Goal: Task Accomplishment & Management: Complete application form

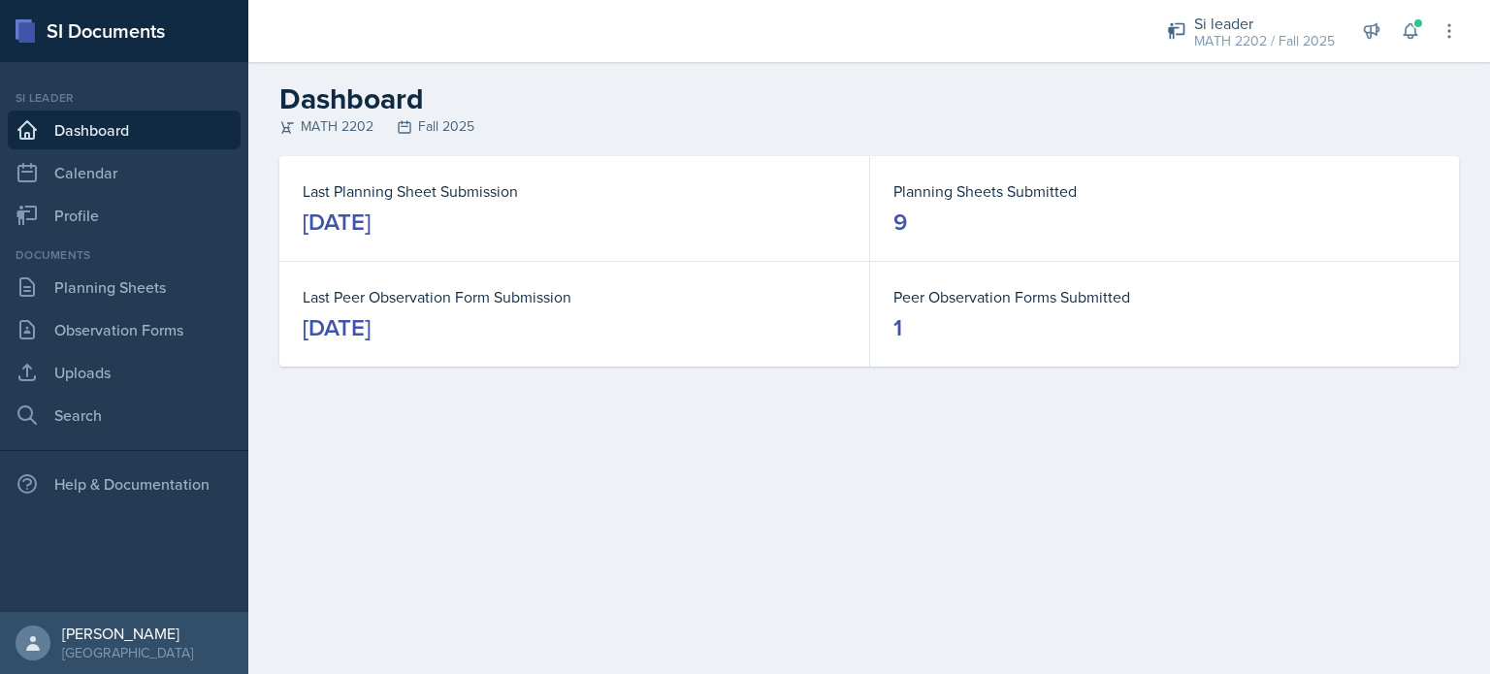
click at [181, 141] on link "Dashboard" at bounding box center [124, 130] width 233 height 39
click at [111, 299] on link "Planning Sheets" at bounding box center [124, 287] width 233 height 39
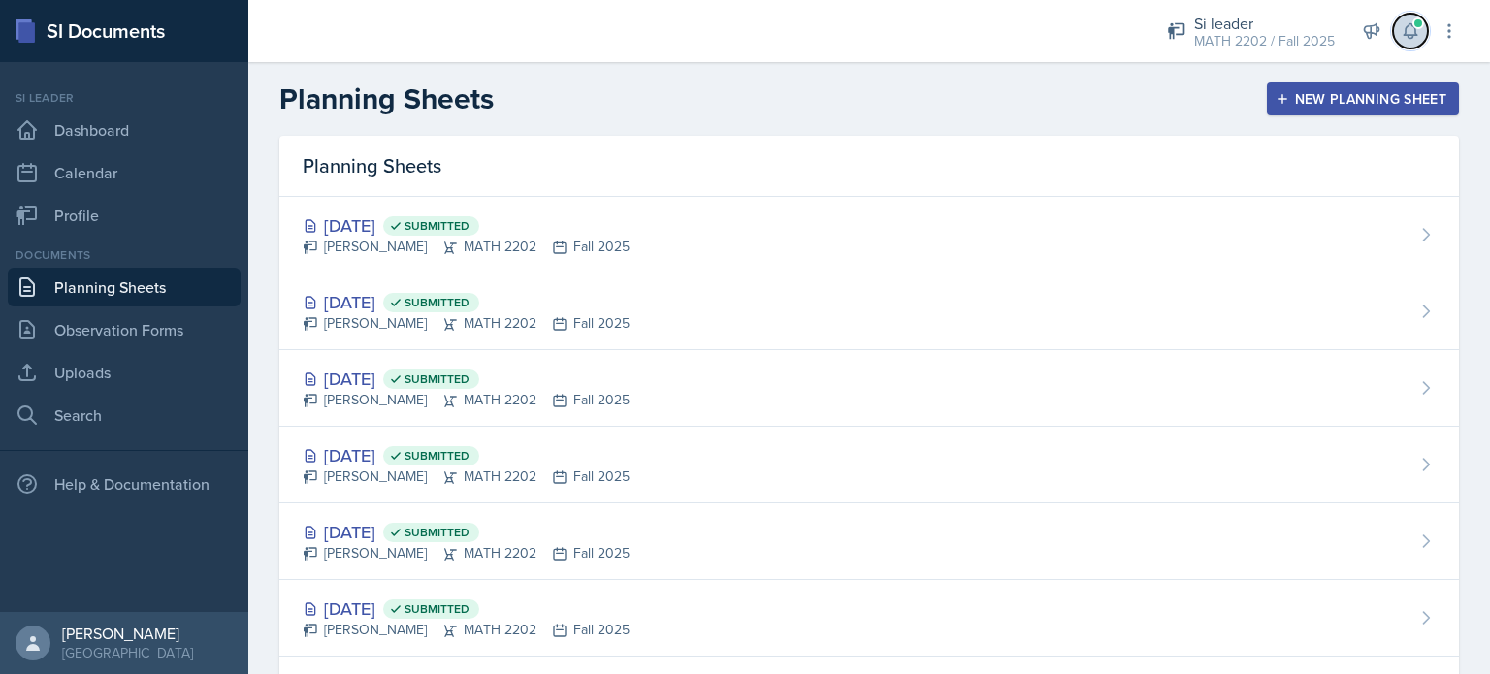
click at [1413, 22] on span at bounding box center [1418, 23] width 12 height 12
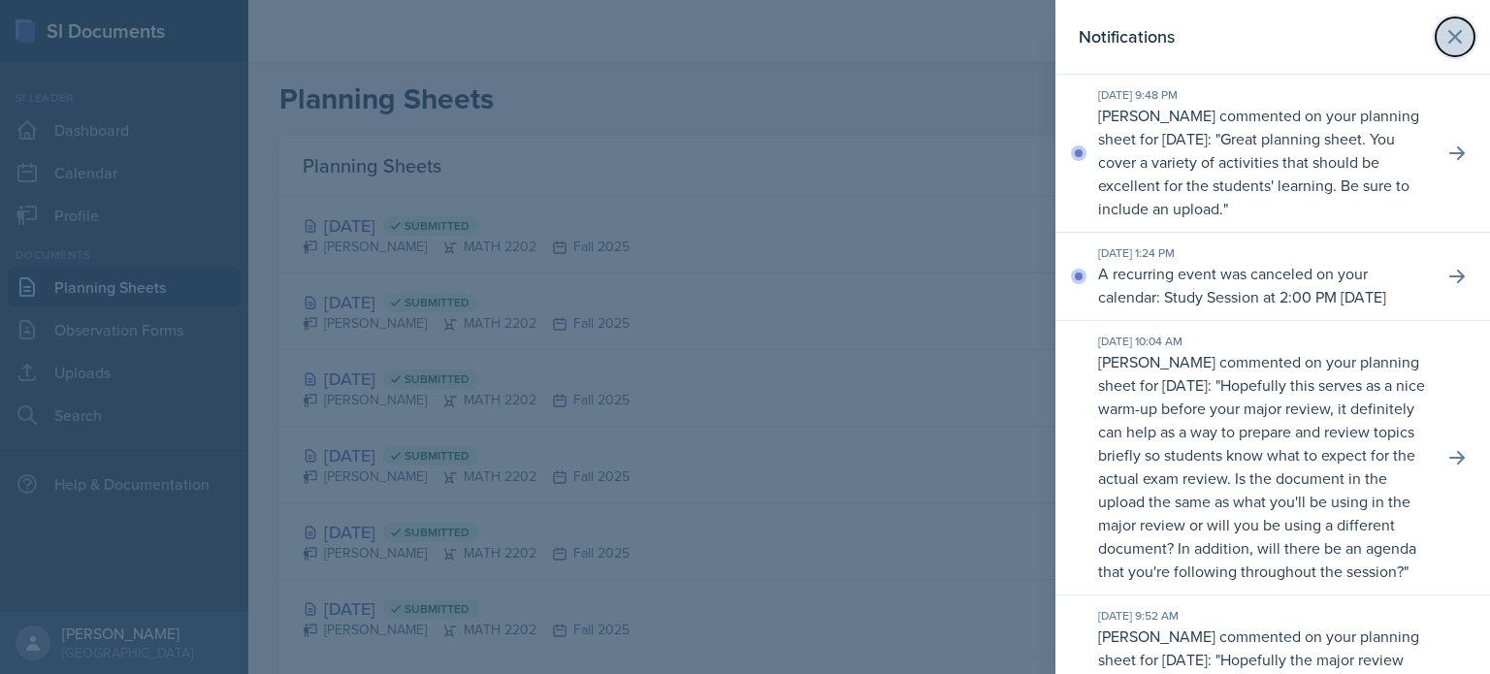
click at [1449, 41] on icon at bounding box center [1454, 36] width 23 height 23
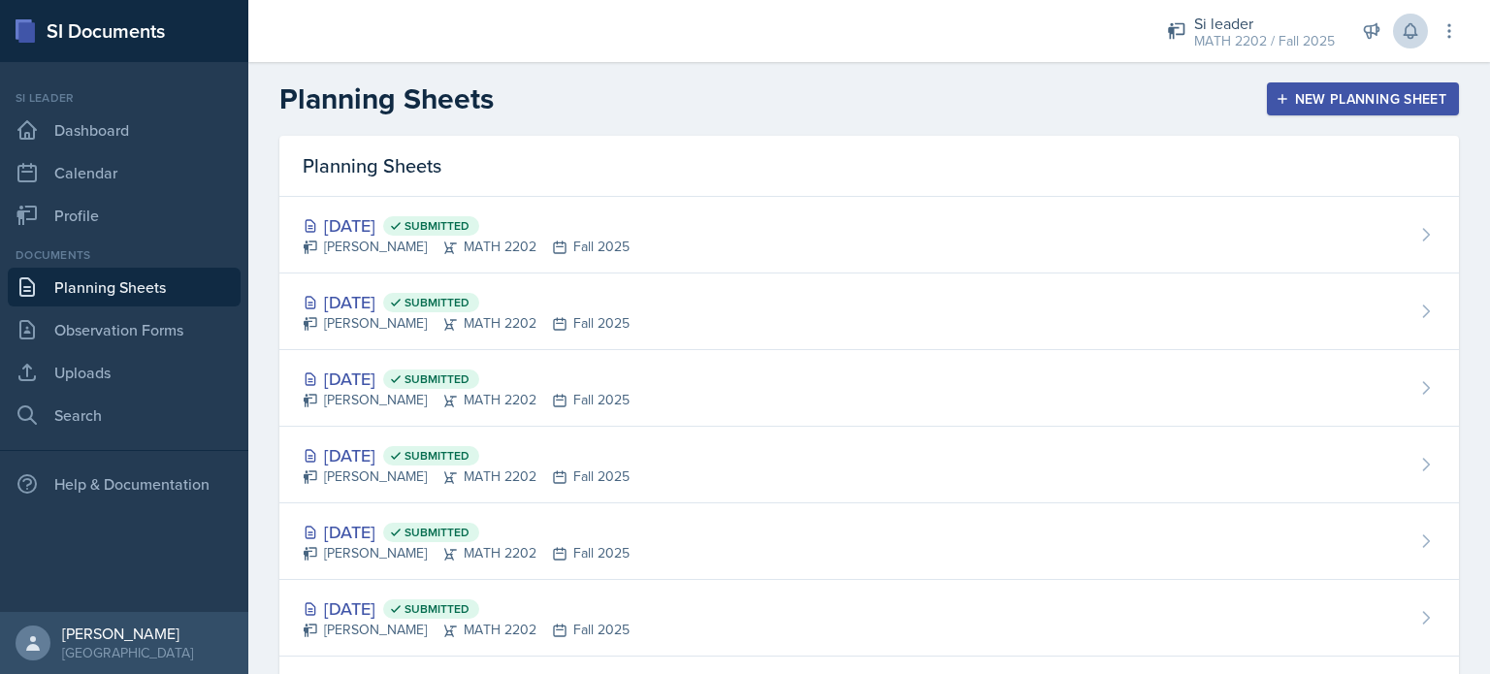
click at [1321, 103] on div "New Planning Sheet" at bounding box center [1362, 99] width 167 height 16
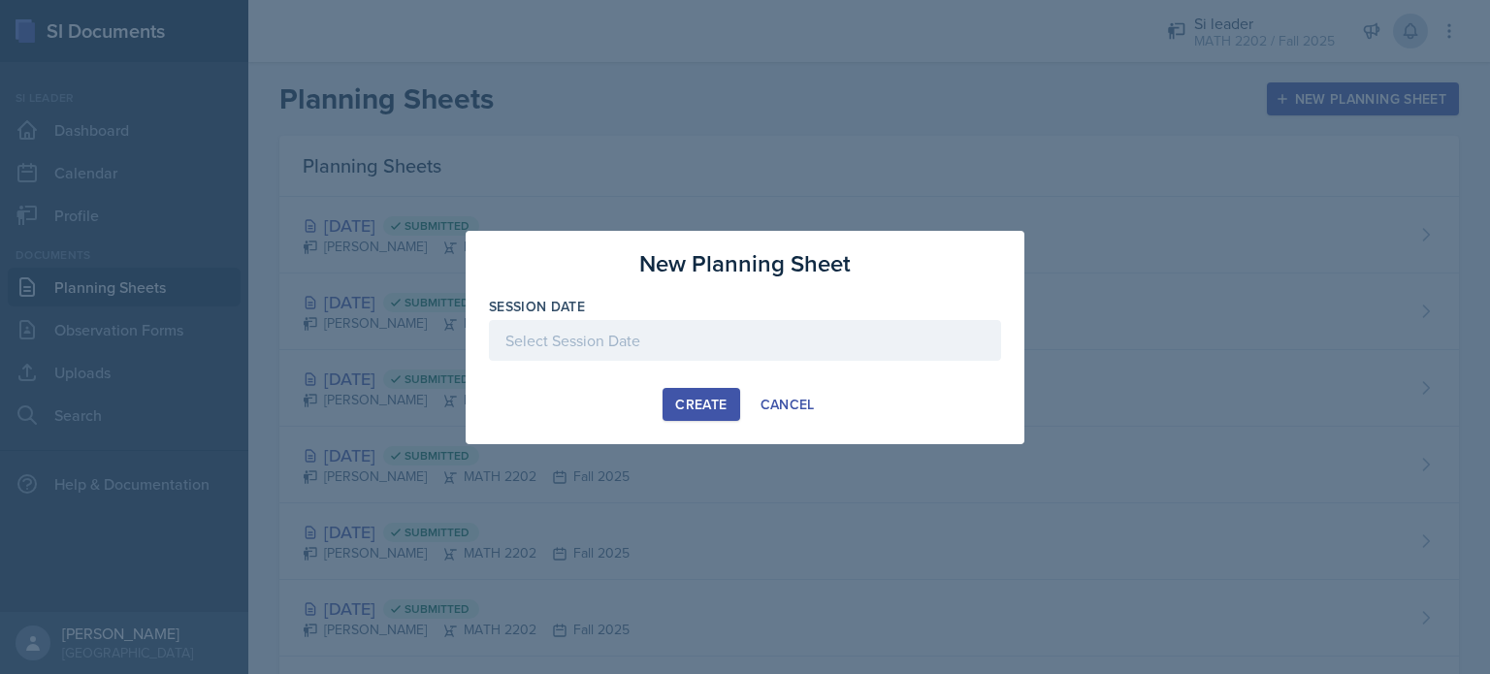
click at [834, 325] on div at bounding box center [745, 340] width 512 height 41
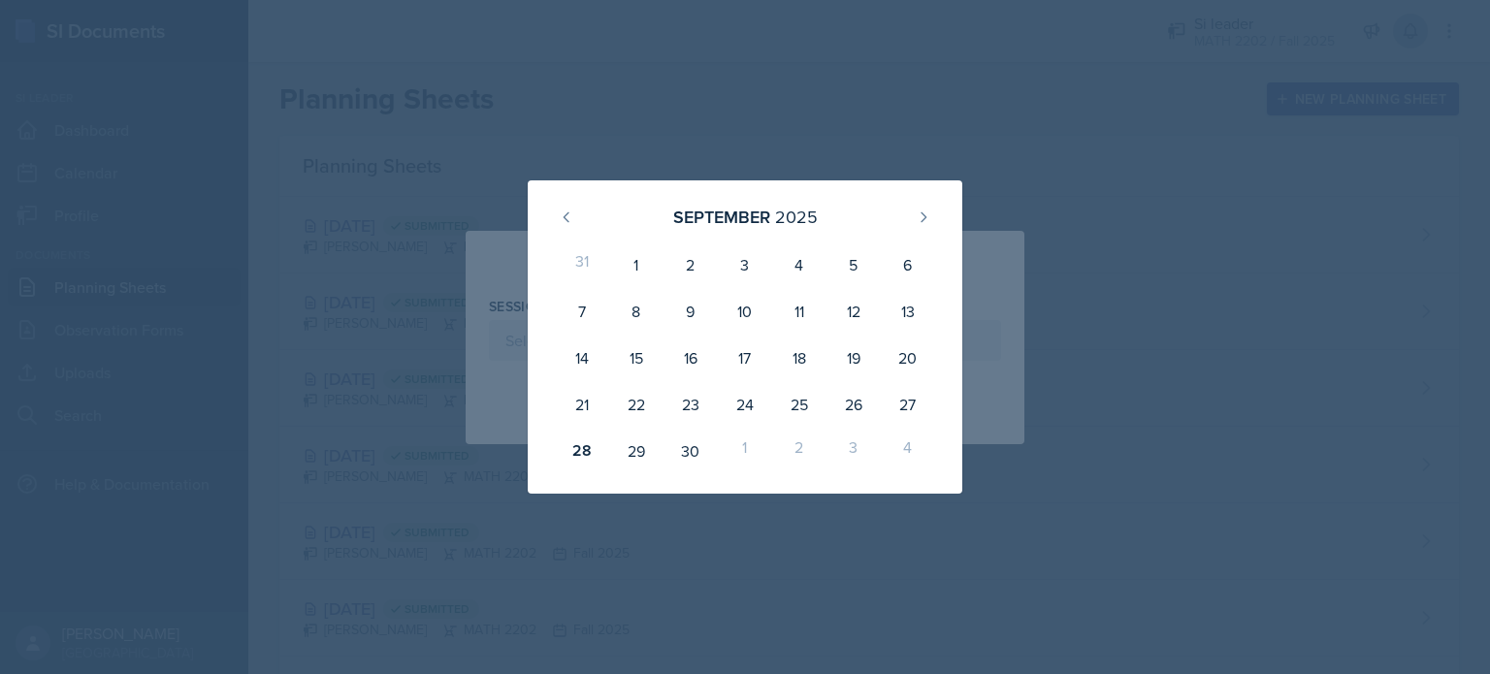
click at [922, 74] on div at bounding box center [745, 337] width 1490 height 674
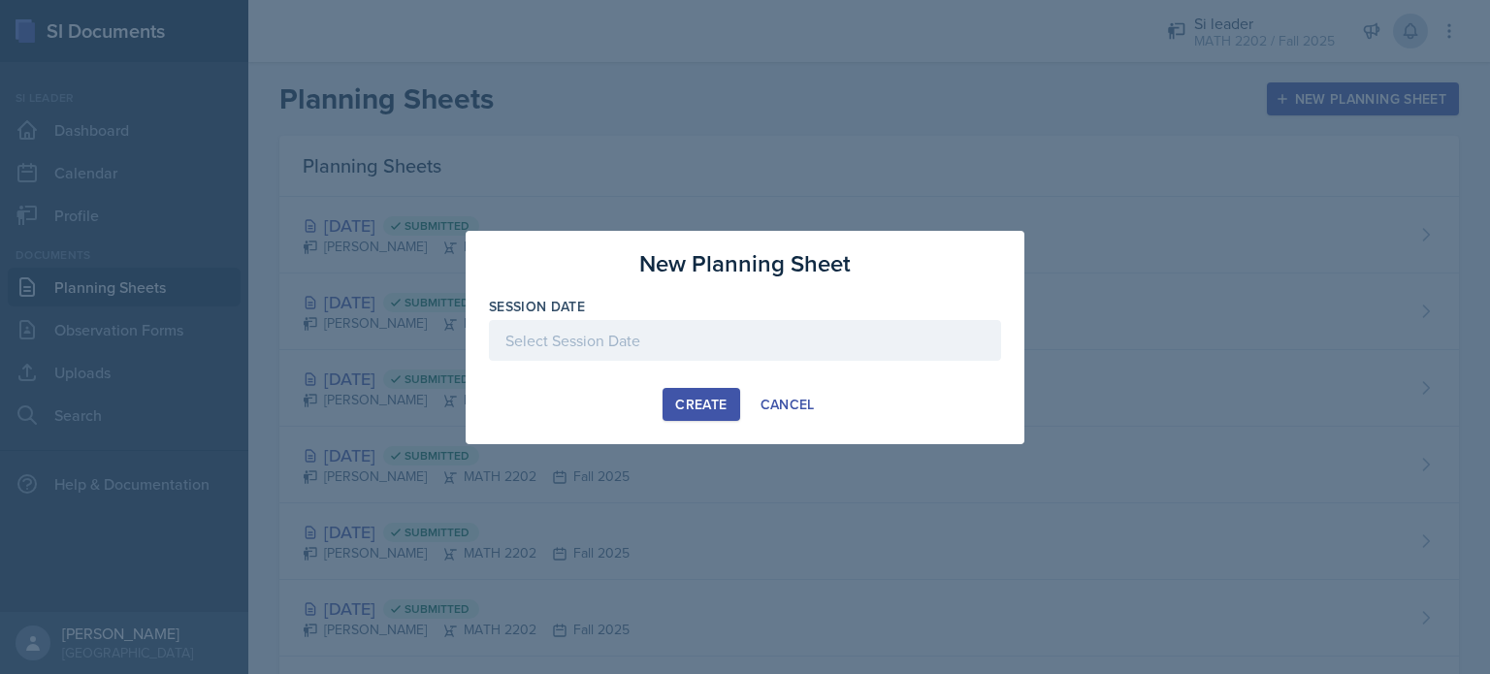
click at [789, 353] on div at bounding box center [745, 340] width 512 height 41
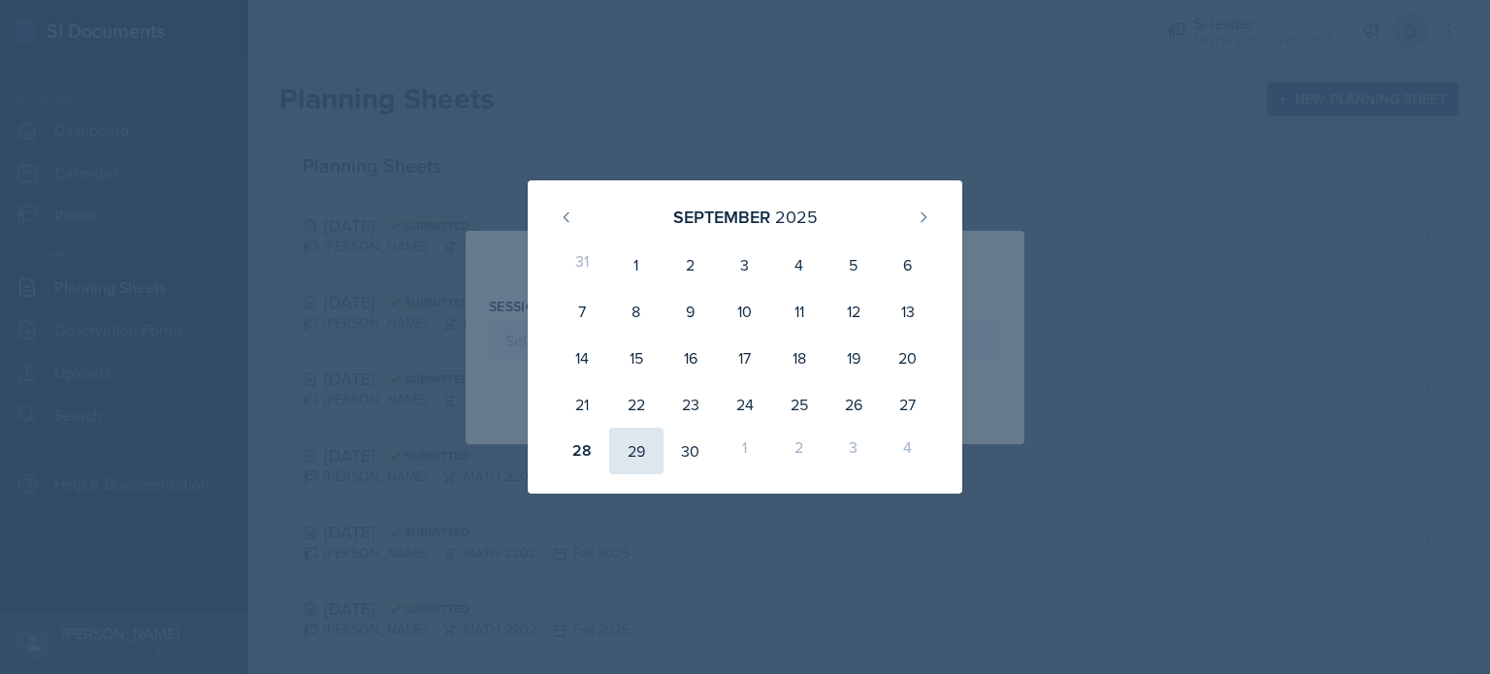
click at [639, 448] on div "29" at bounding box center [636, 451] width 54 height 47
type input "[DATE]"
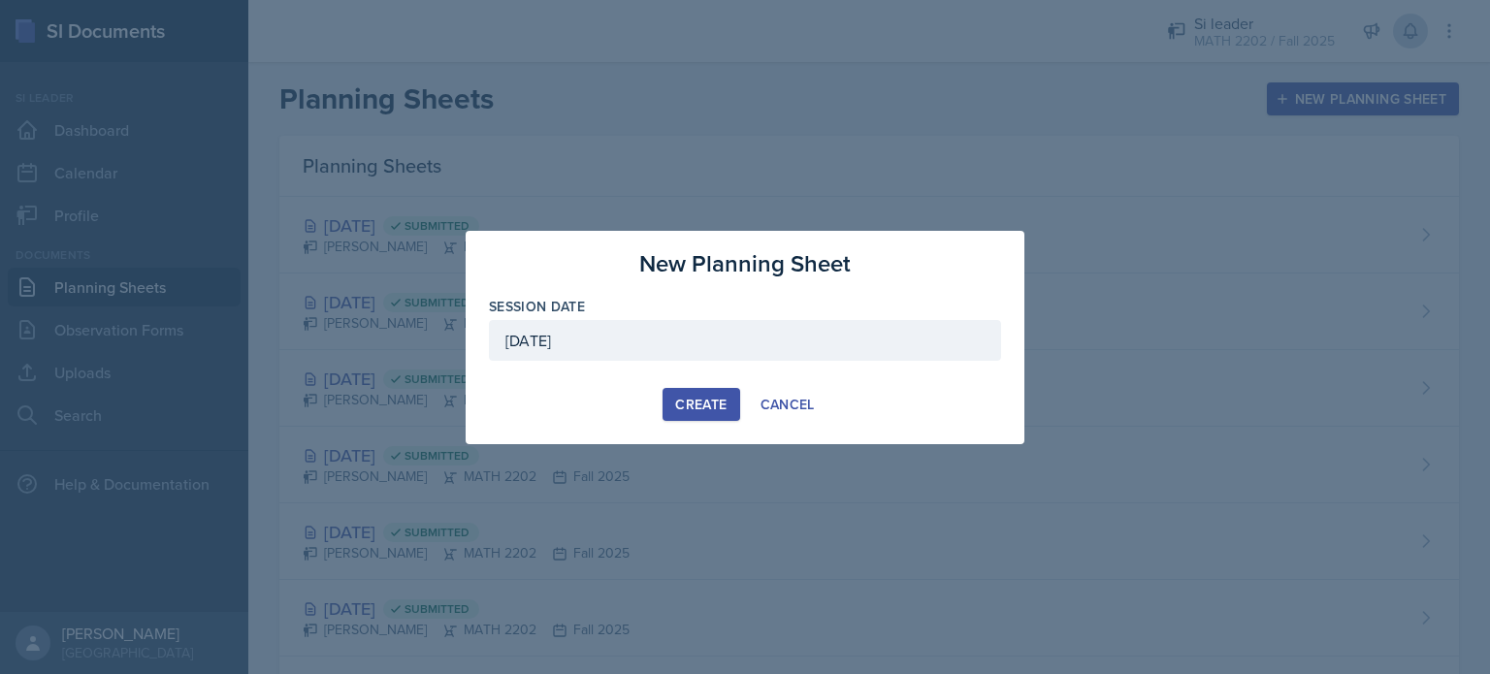
click at [695, 411] on div "Create" at bounding box center [700, 405] width 51 height 16
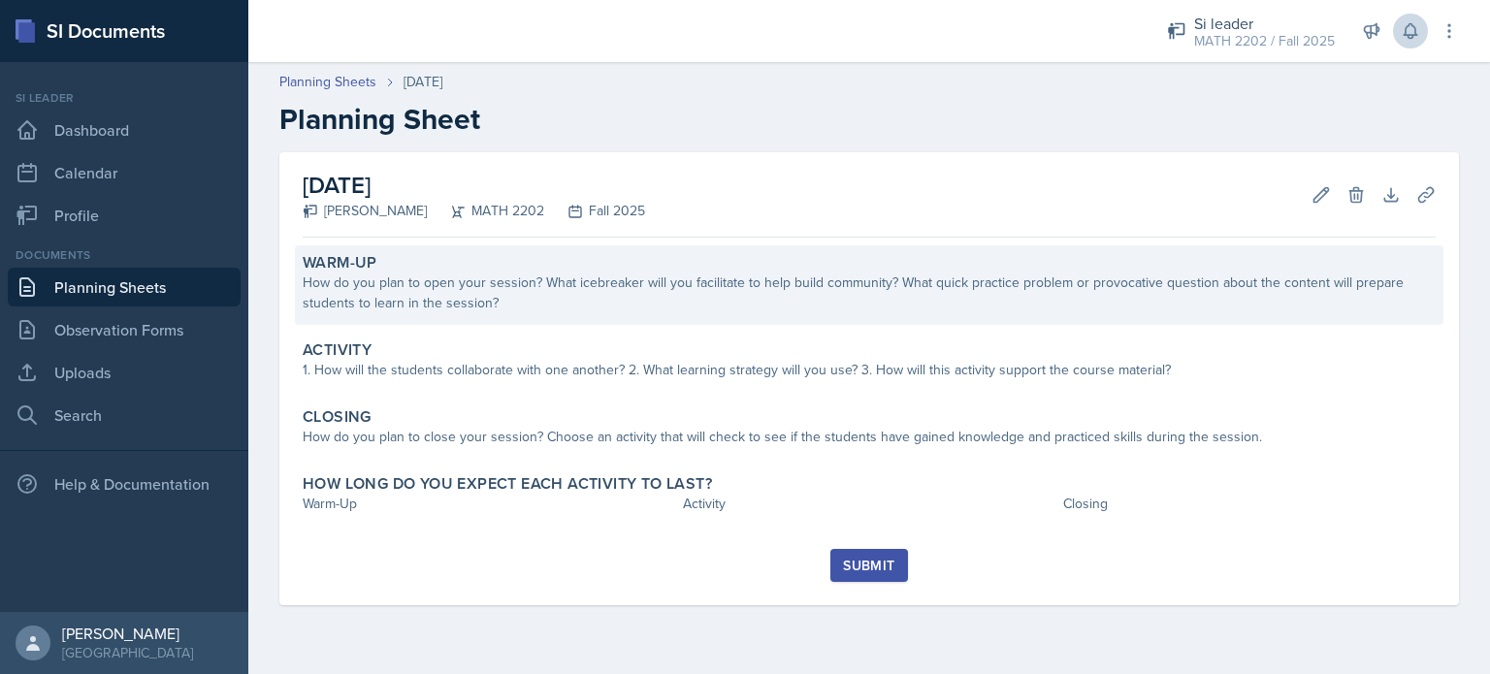
click at [573, 267] on div "Warm-Up" at bounding box center [869, 262] width 1133 height 19
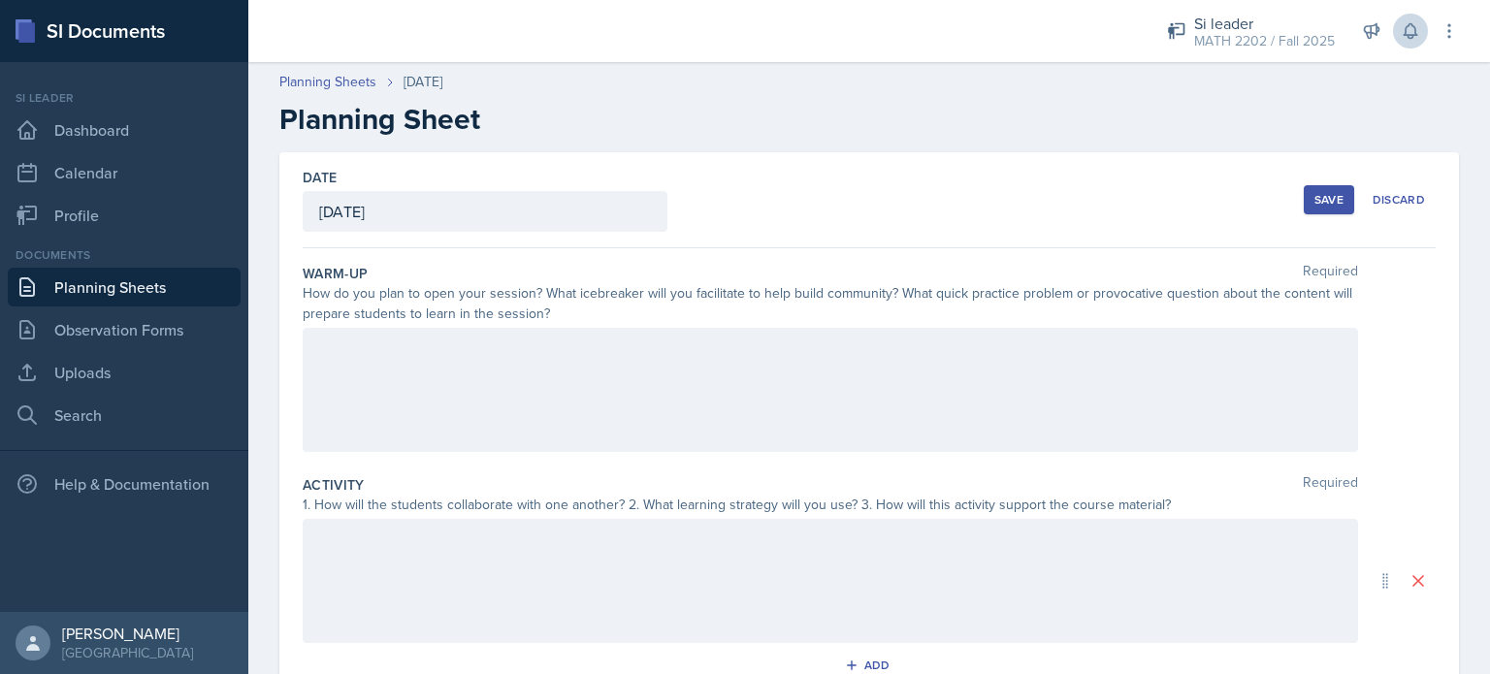
click at [547, 384] on div at bounding box center [830, 390] width 1055 height 124
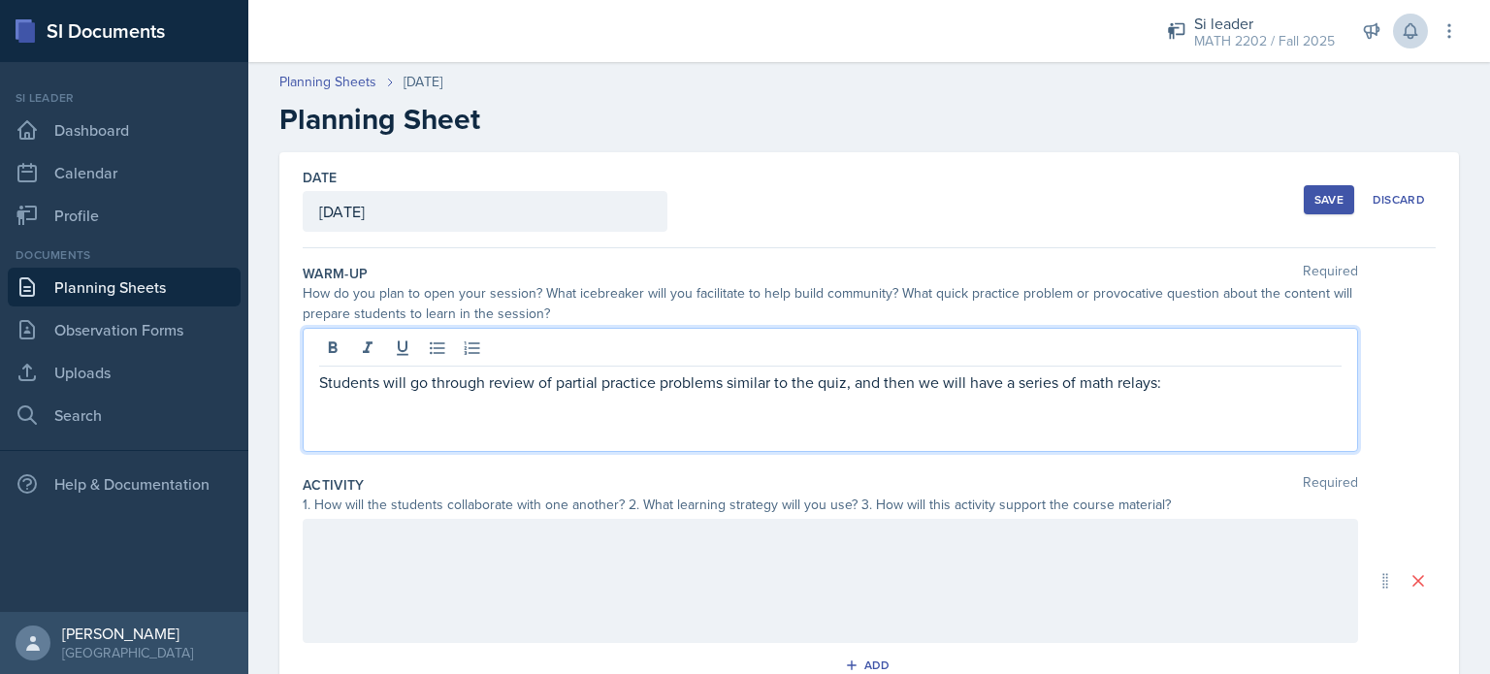
click at [563, 304] on div "How do you plan to open your session? What icebreaker will you facilitate to he…" at bounding box center [830, 303] width 1055 height 41
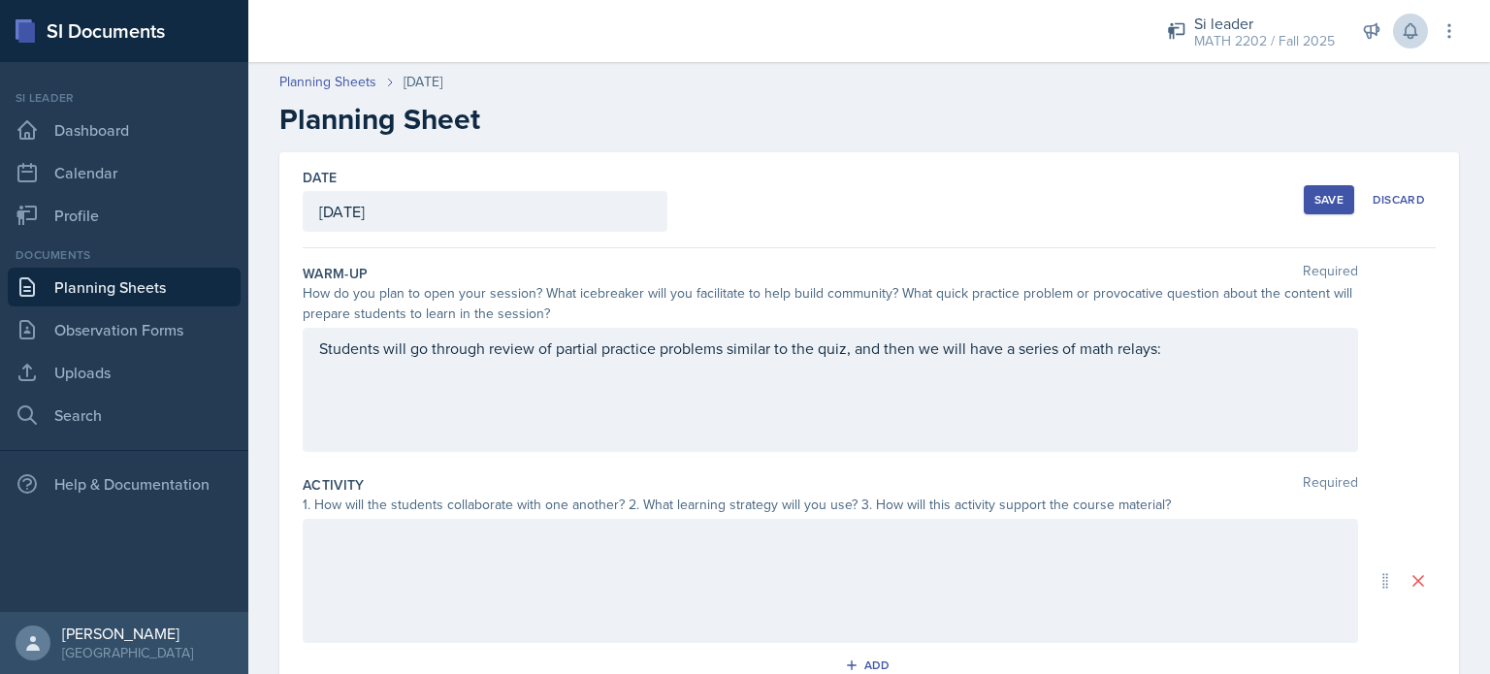
click at [563, 304] on div "How do you plan to open your session? What icebreaker will you facilitate to he…" at bounding box center [830, 303] width 1055 height 41
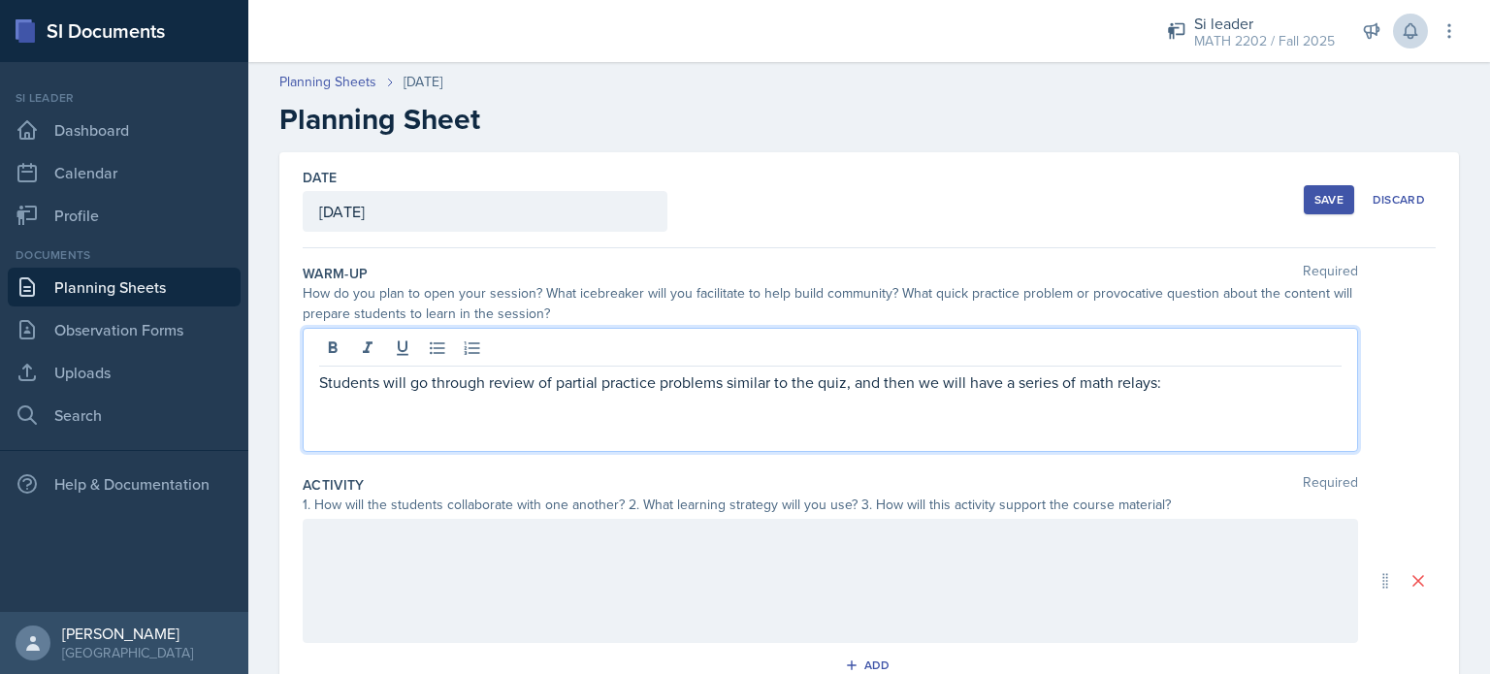
click at [844, 350] on div "Students will go through review of partial practice problems similar to the qui…" at bounding box center [830, 390] width 1055 height 124
click at [846, 377] on p "Students will go through review of partial practice problems similar to the qui…" at bounding box center [830, 381] width 1022 height 23
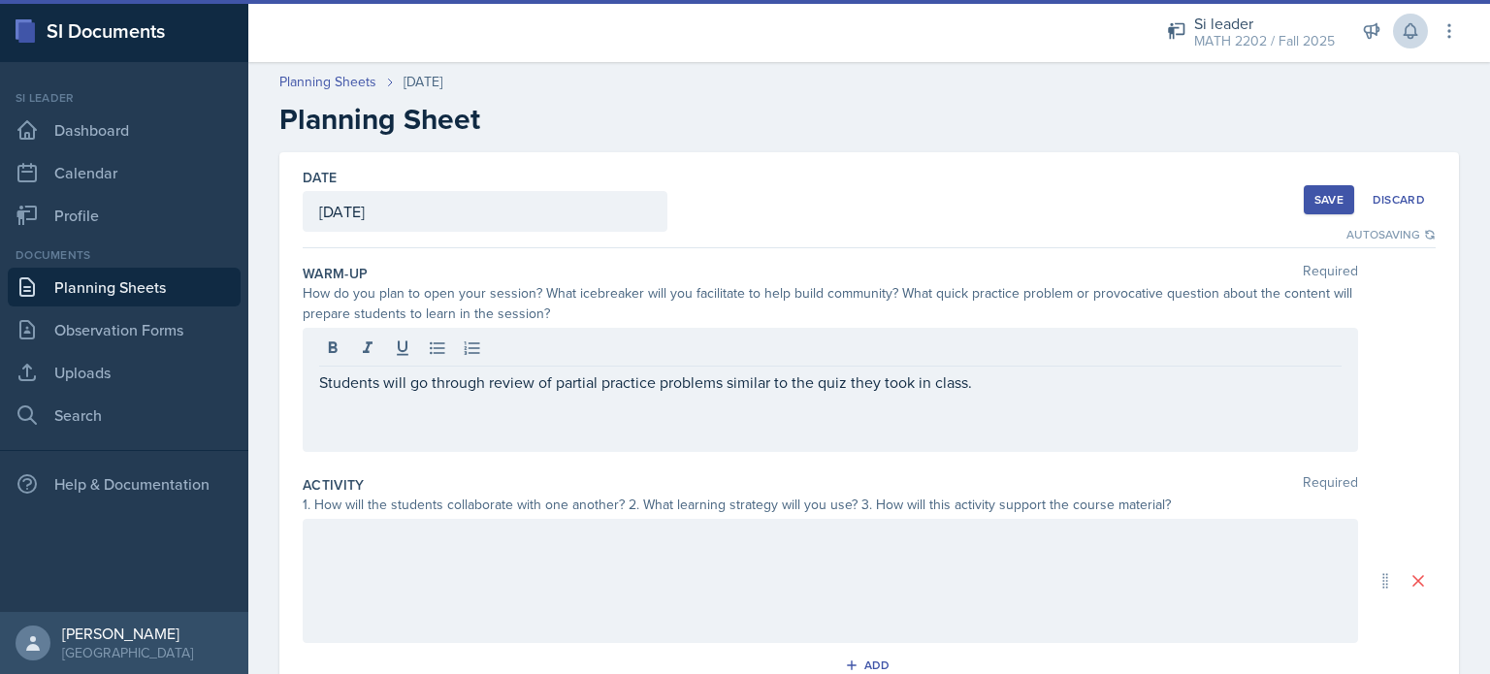
click at [581, 588] on div at bounding box center [830, 581] width 1055 height 124
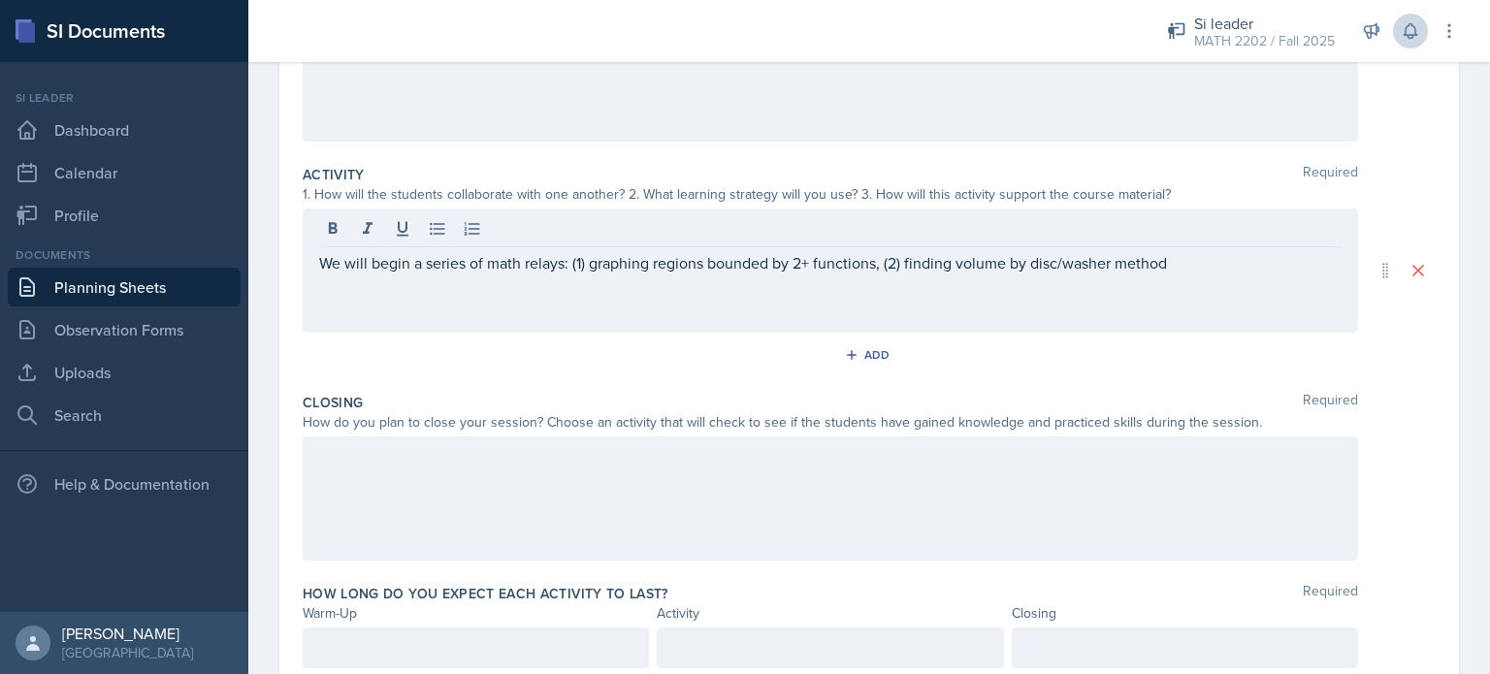
click at [953, 496] on div at bounding box center [830, 498] width 1055 height 124
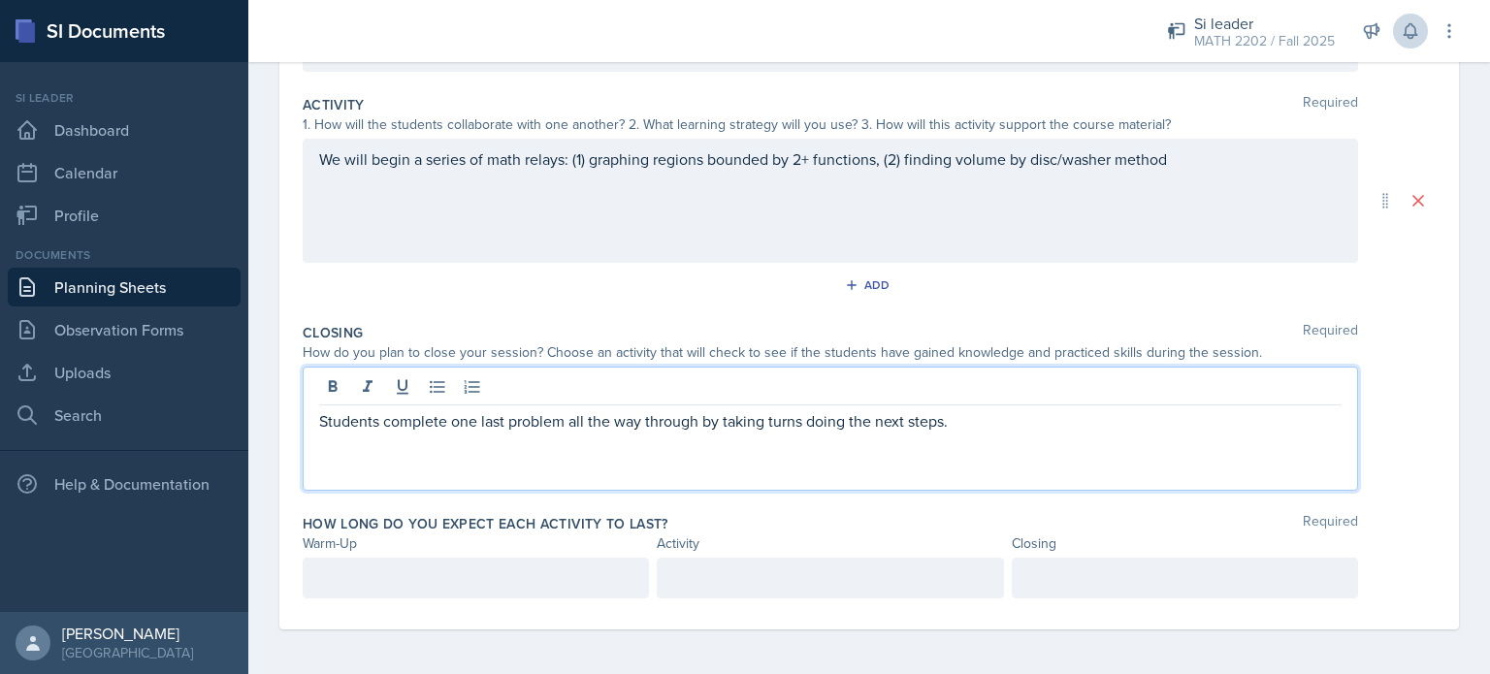
scroll to position [380, 0]
click at [627, 409] on p "Students complete one last problem all the way through by taking turns doing th…" at bounding box center [830, 420] width 1022 height 23
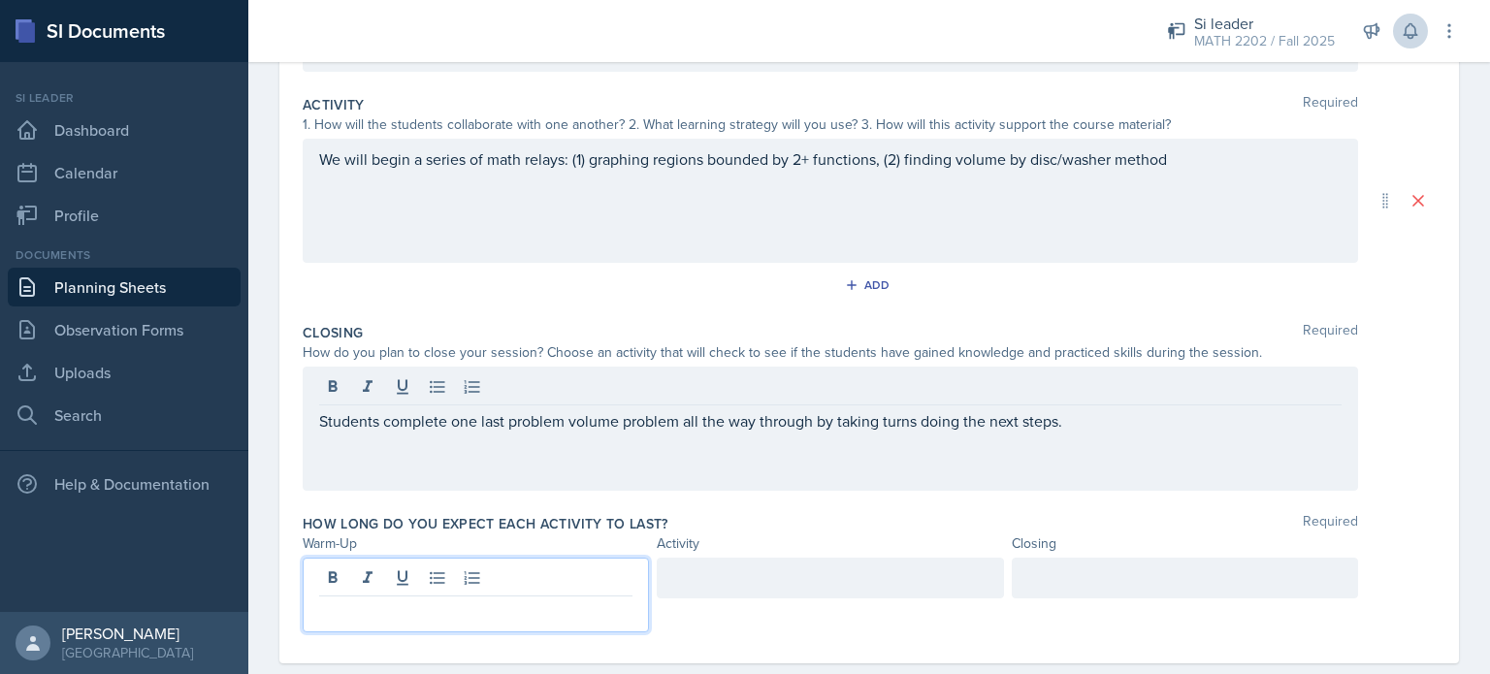
click at [493, 584] on div at bounding box center [476, 595] width 346 height 75
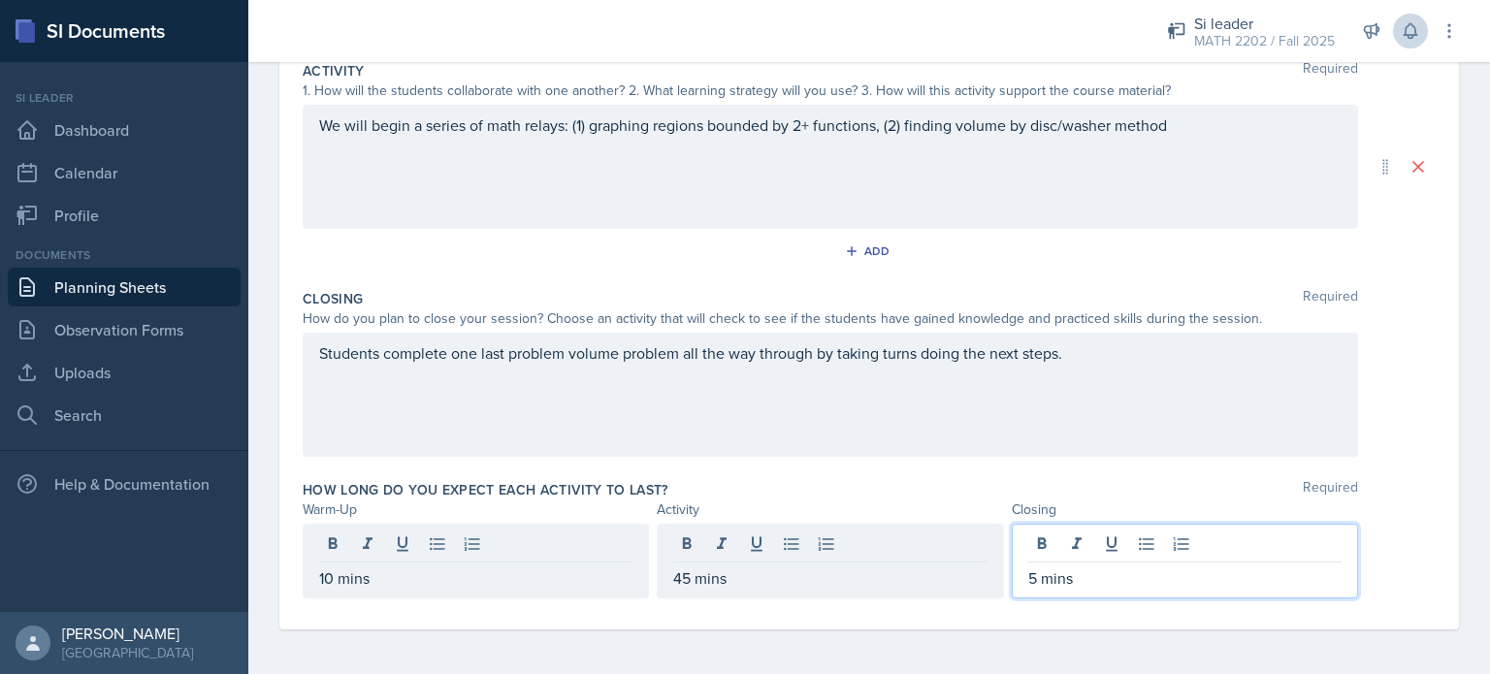
scroll to position [0, 0]
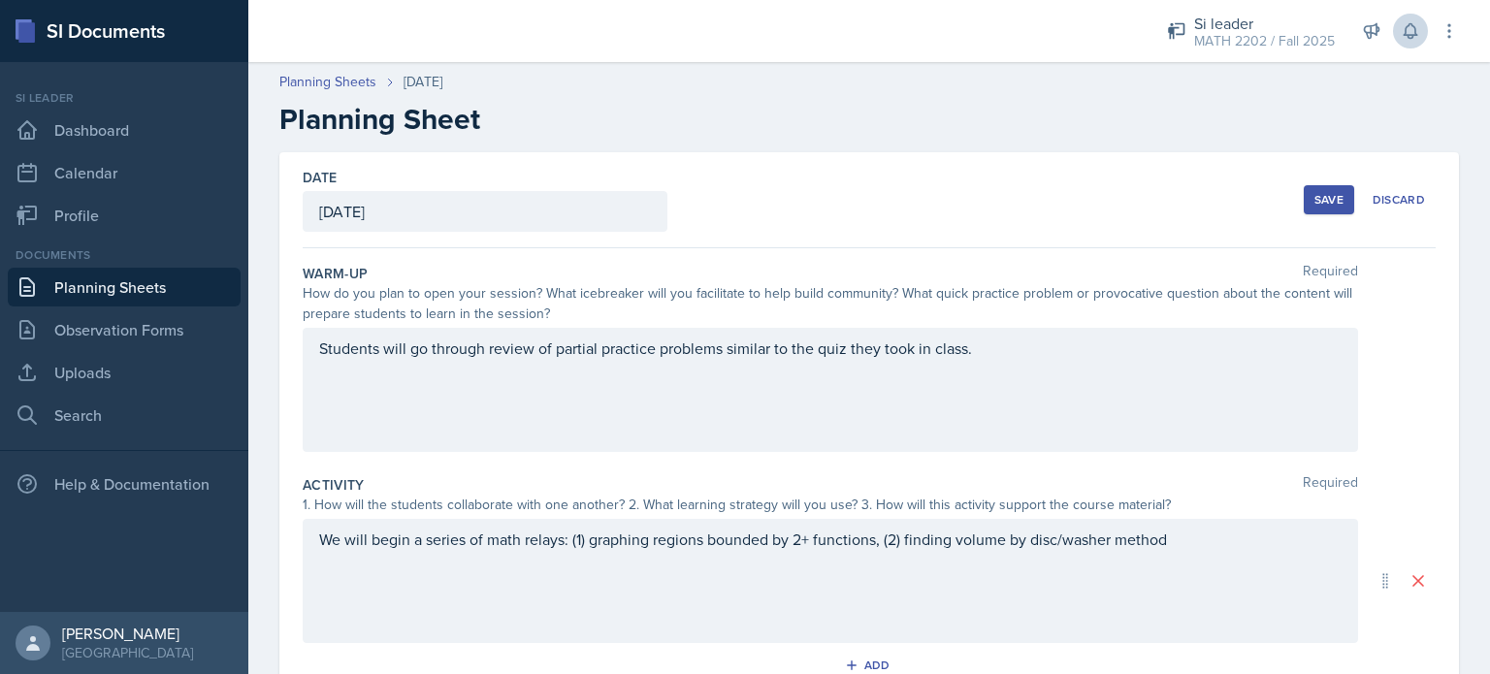
click at [1318, 187] on button "Save" at bounding box center [1329, 199] width 50 height 29
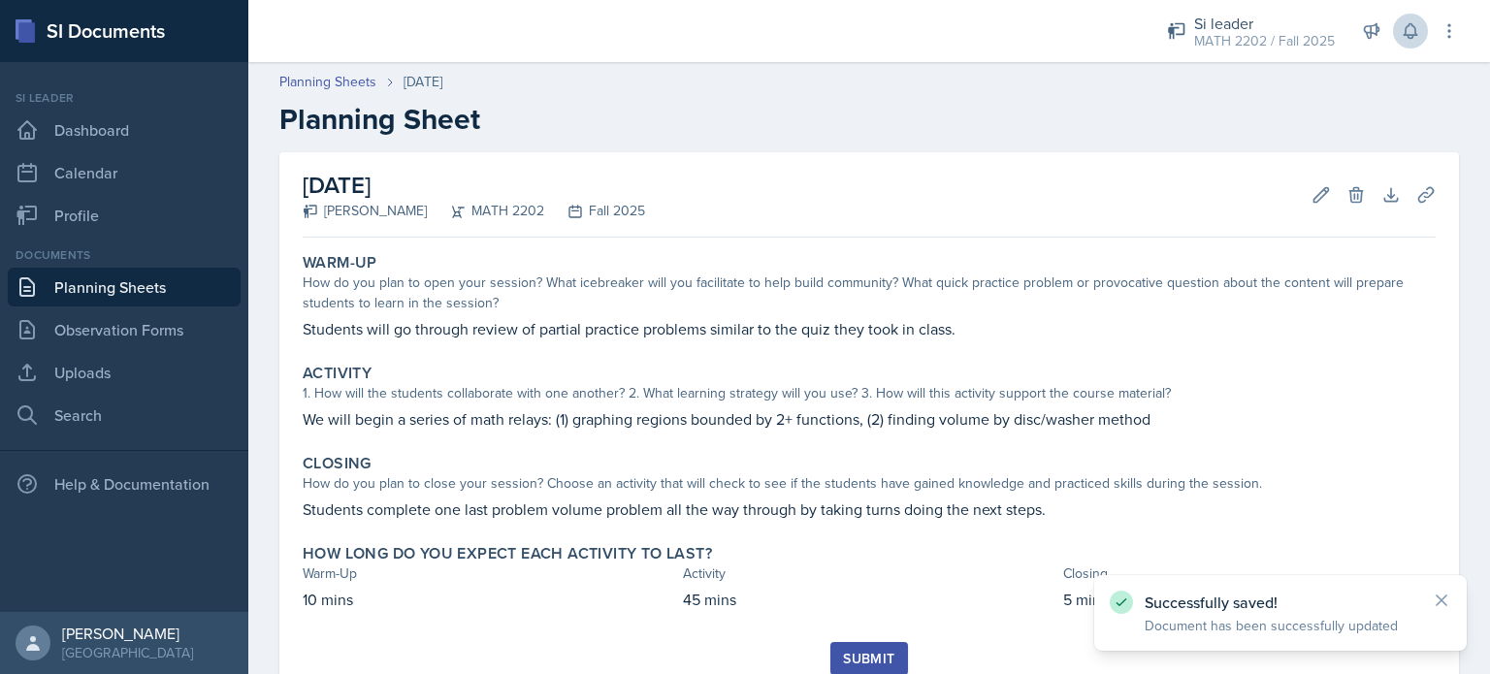
click at [846, 658] on div "Submit" at bounding box center [868, 659] width 51 height 16
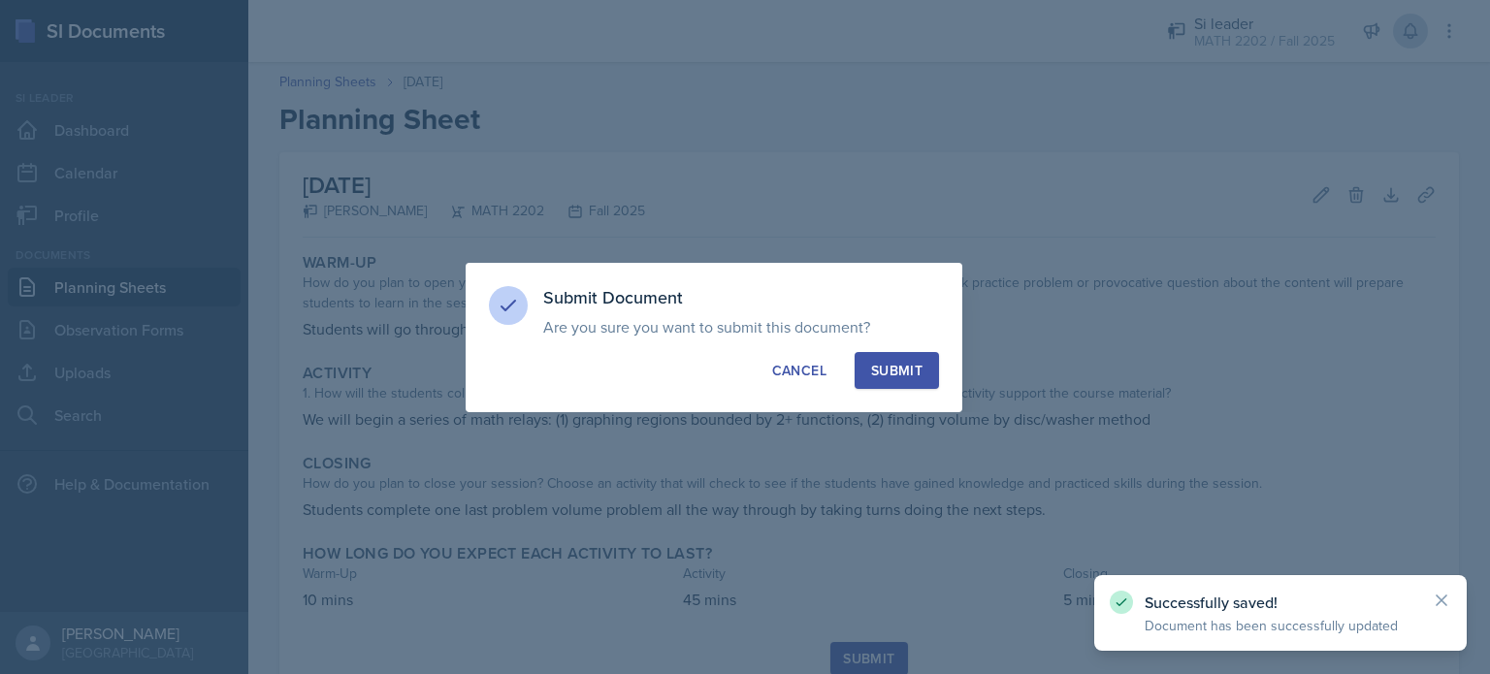
click at [916, 390] on div "Submit Document Are you sure you want to submit this document? This document wi…" at bounding box center [714, 337] width 497 height 149
click at [908, 379] on div "Submit" at bounding box center [896, 370] width 51 height 19
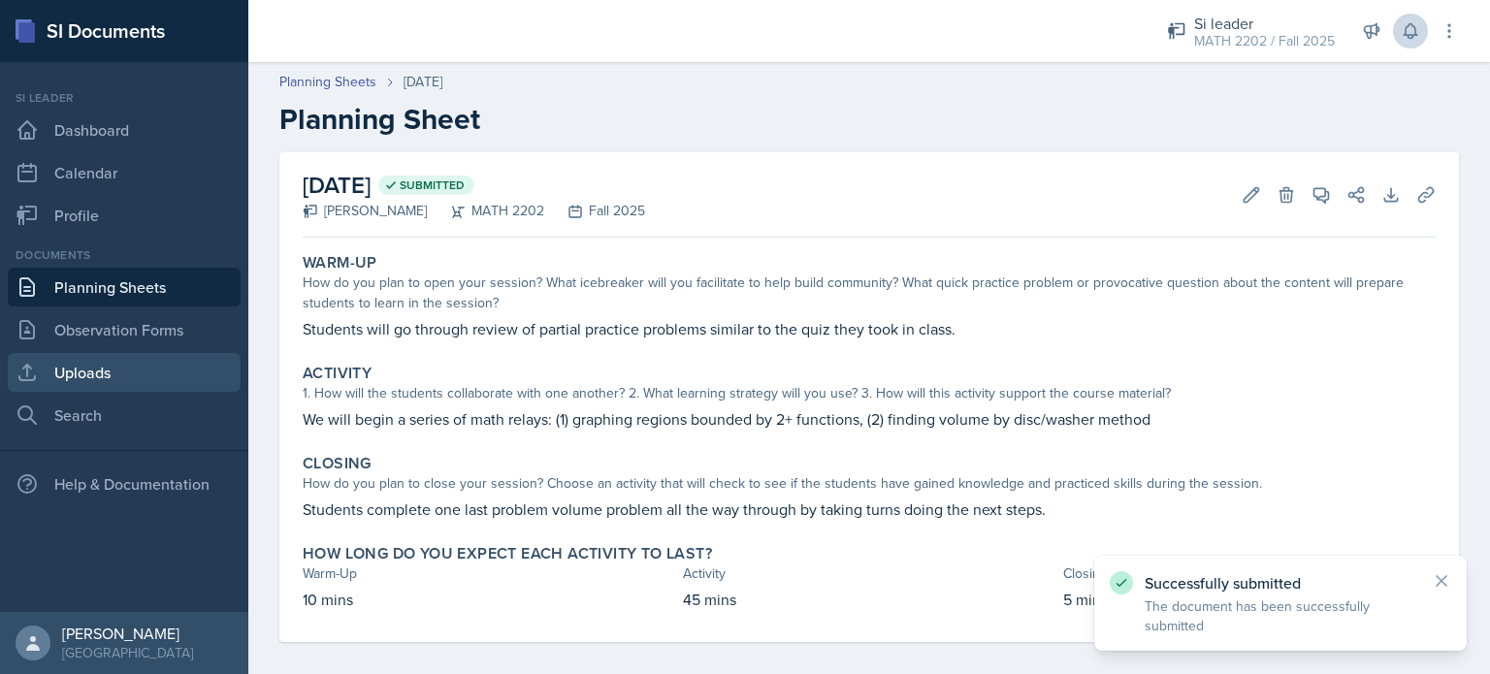
click at [102, 371] on link "Uploads" at bounding box center [124, 372] width 233 height 39
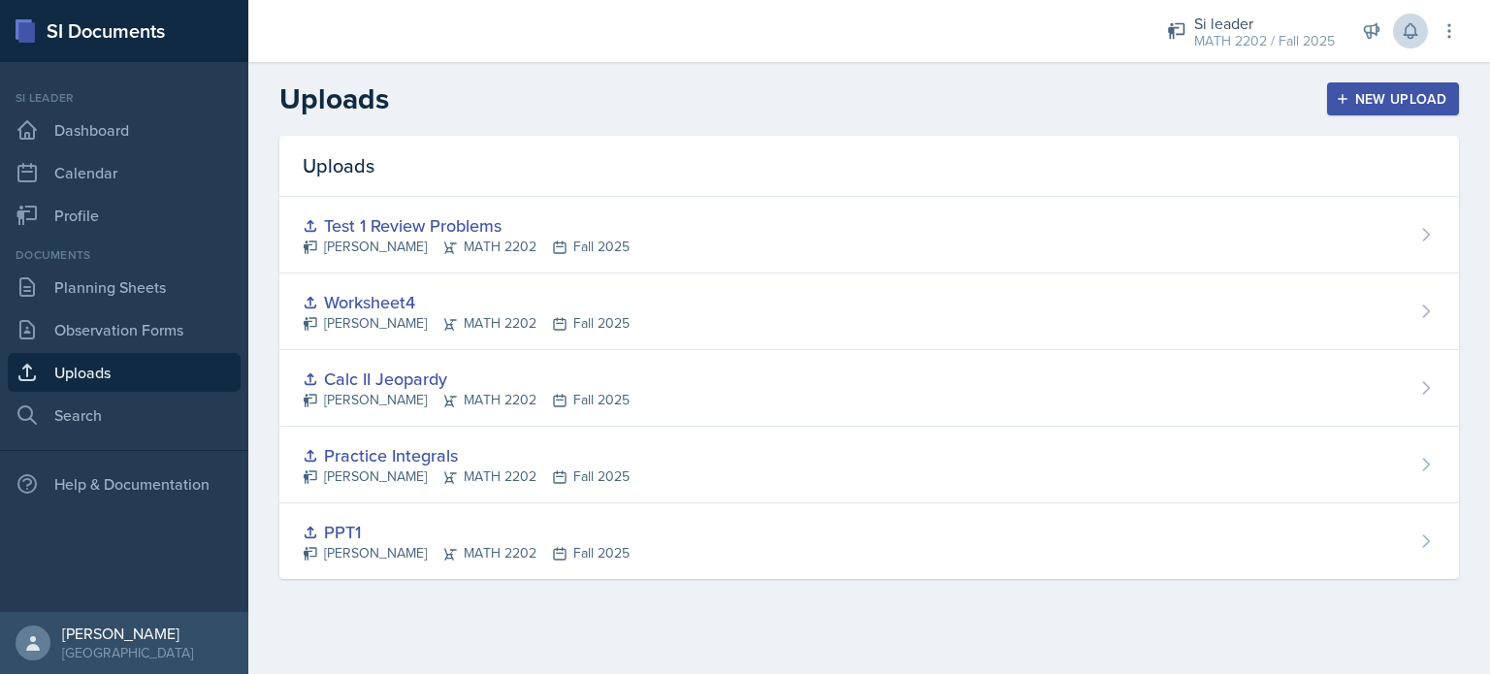
click at [1359, 101] on div "New Upload" at bounding box center [1393, 99] width 108 height 16
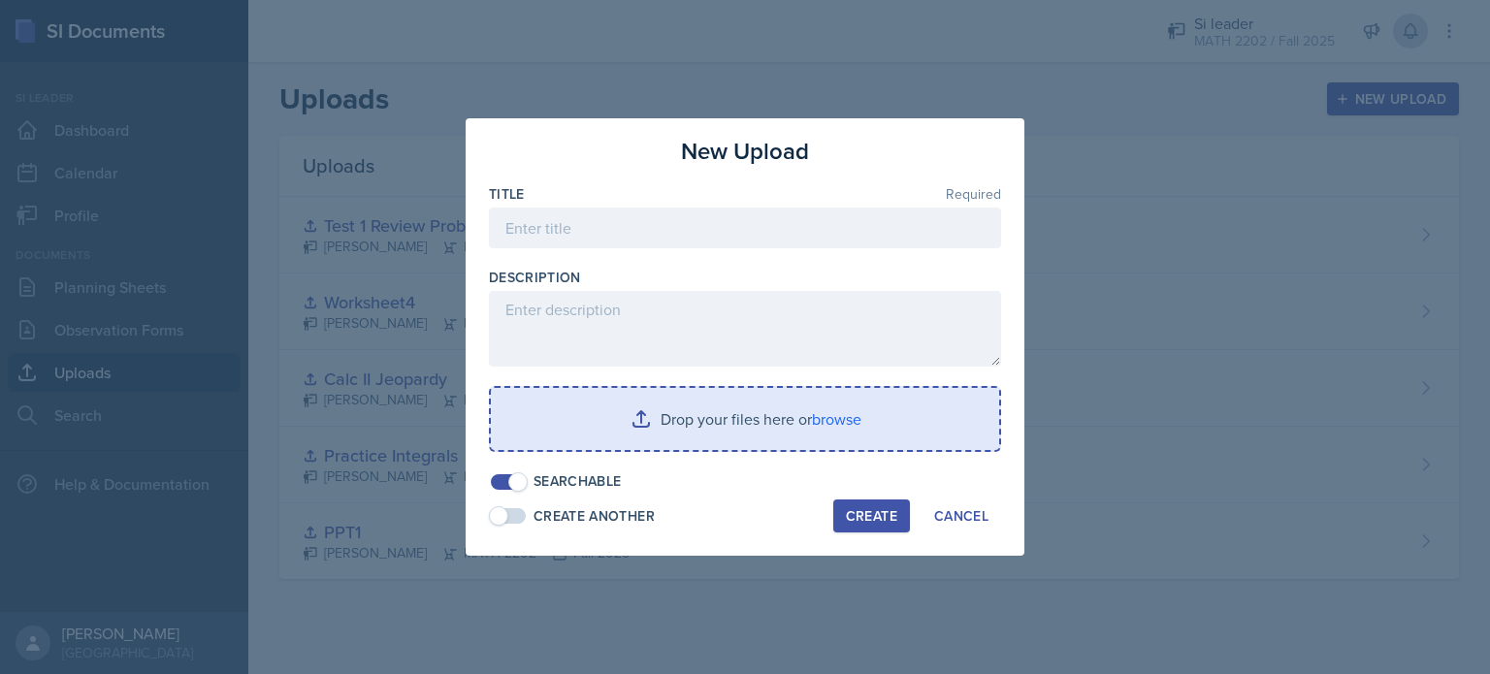
click at [631, 408] on input "file" at bounding box center [745, 419] width 508 height 62
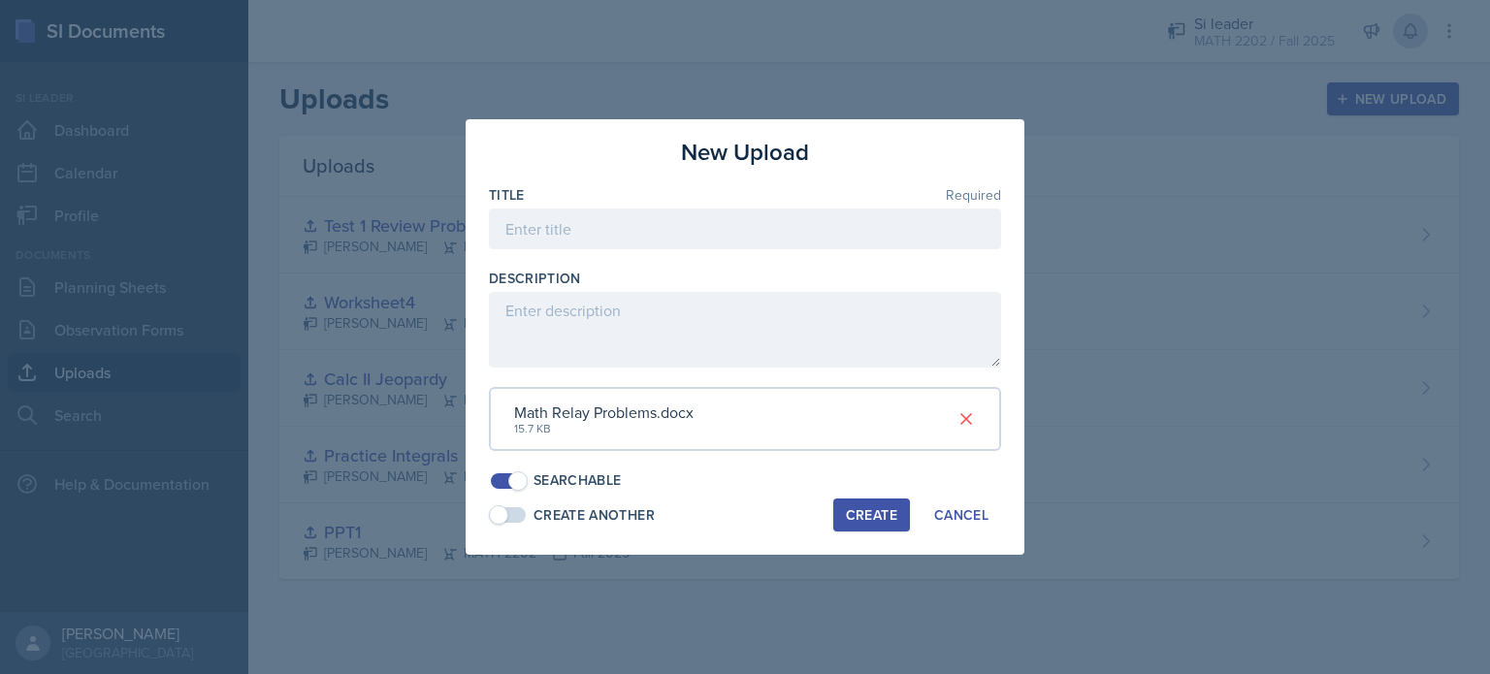
click at [871, 511] on div "Create" at bounding box center [871, 515] width 51 height 16
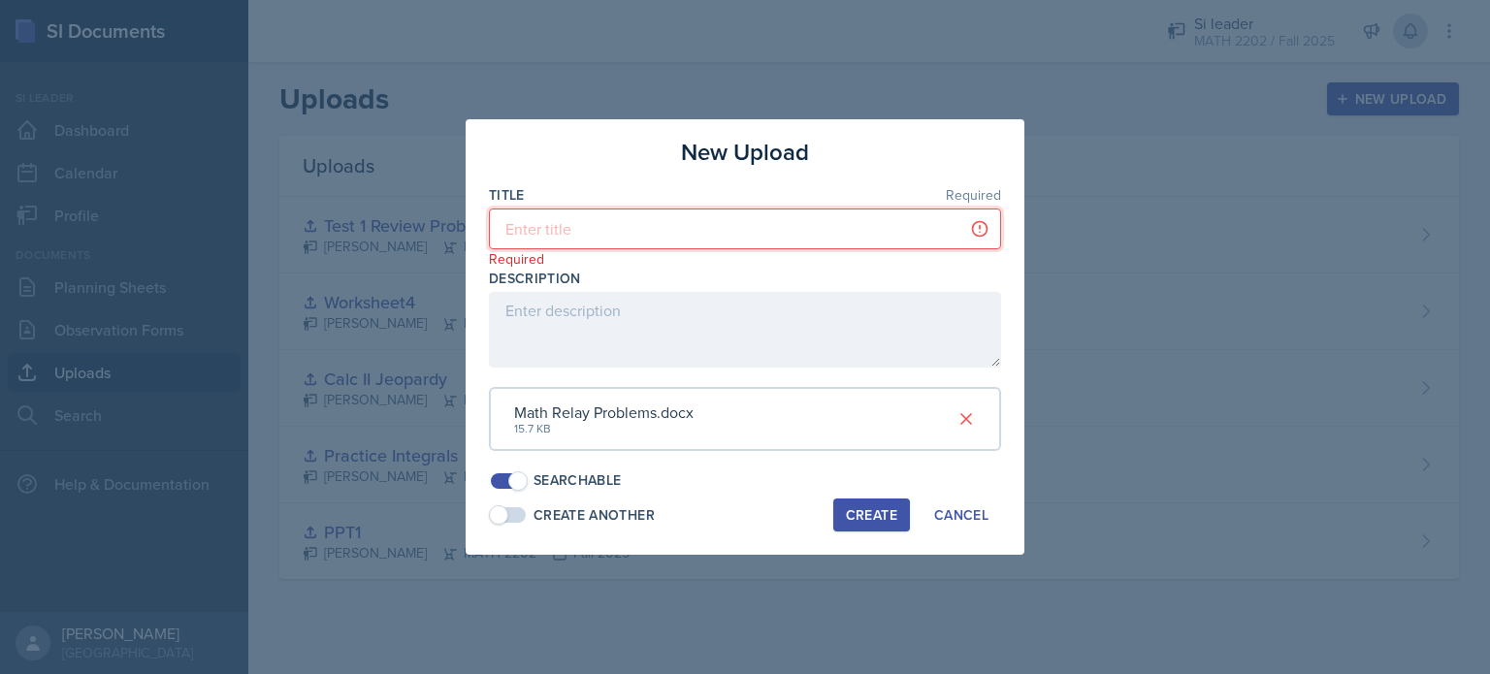
click at [687, 228] on input at bounding box center [745, 229] width 512 height 41
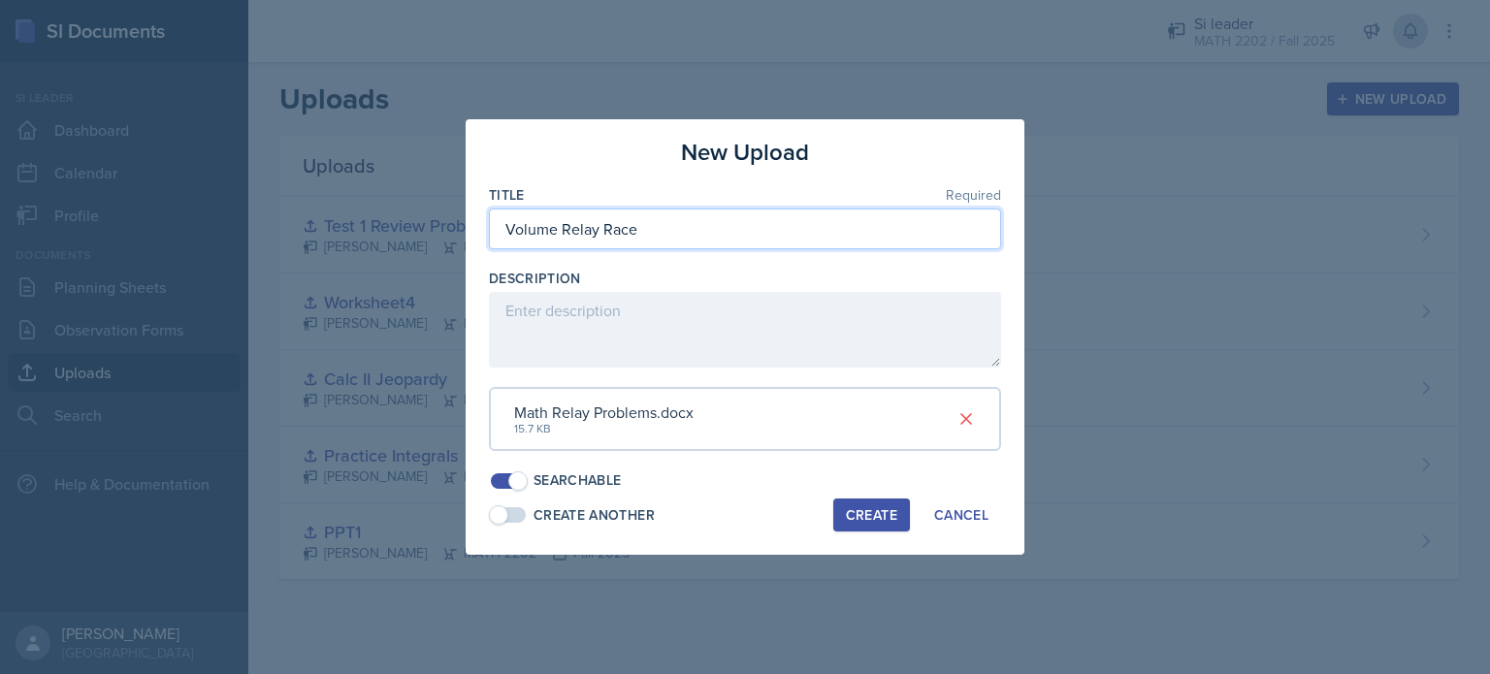
type input "Volume Relay Race"
click at [881, 519] on div "Create" at bounding box center [871, 515] width 51 height 16
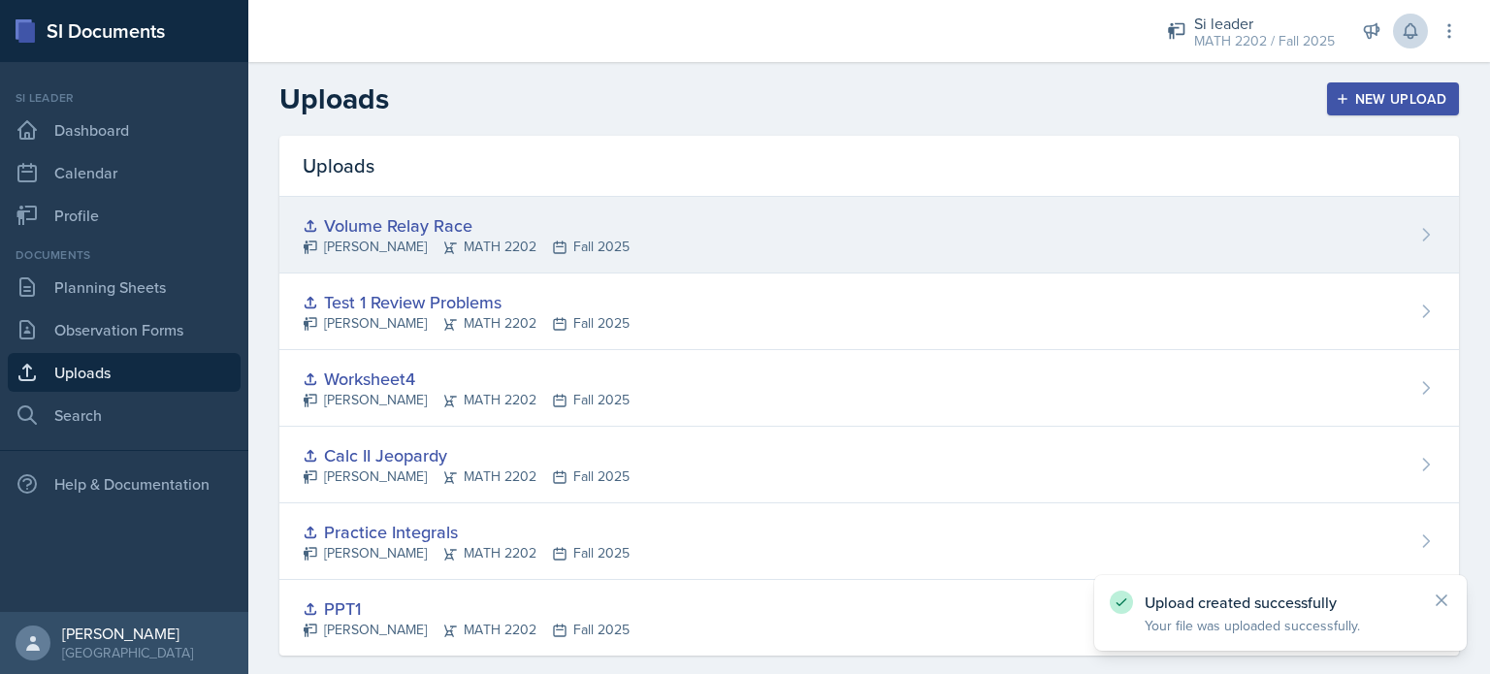
click at [620, 224] on div "Volume Relay Race [PERSON_NAME] MATH 2202 Fall 2025" at bounding box center [868, 235] width 1179 height 77
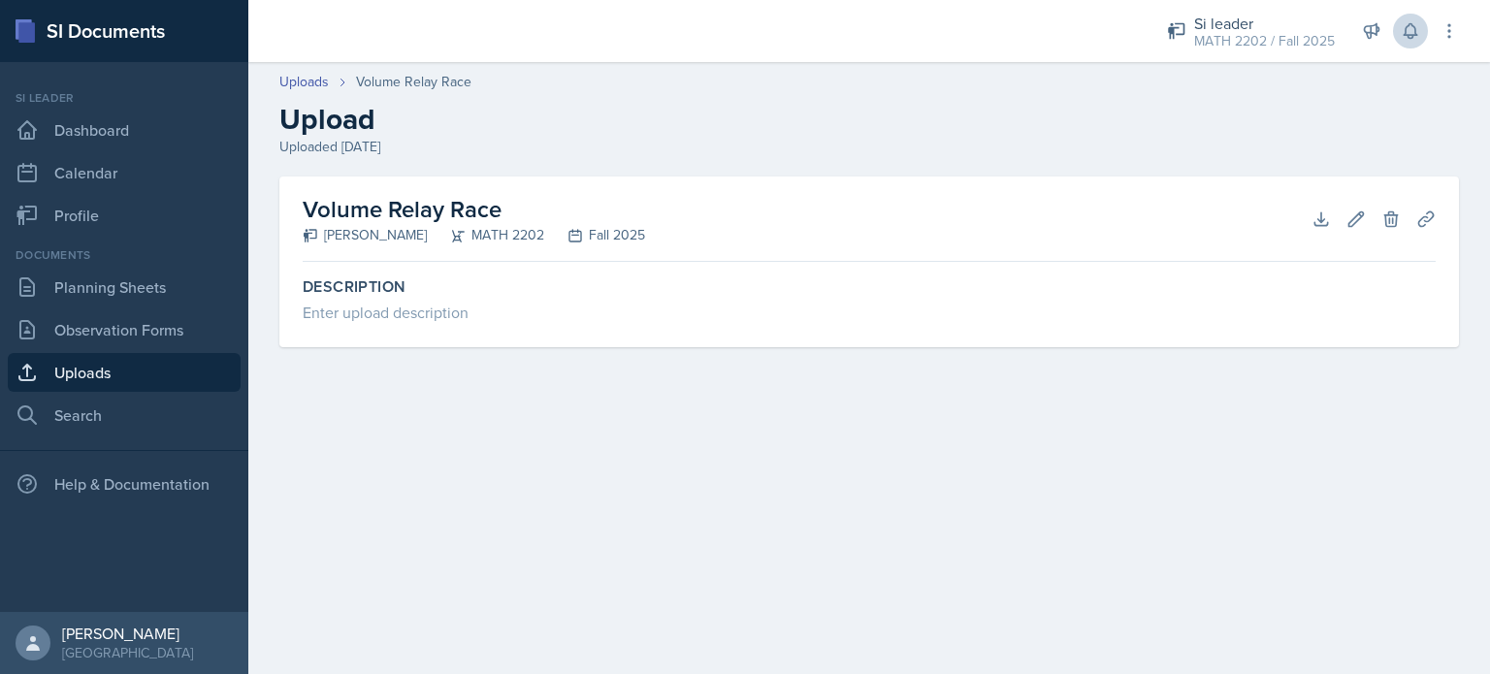
click at [166, 370] on link "Uploads" at bounding box center [124, 372] width 233 height 39
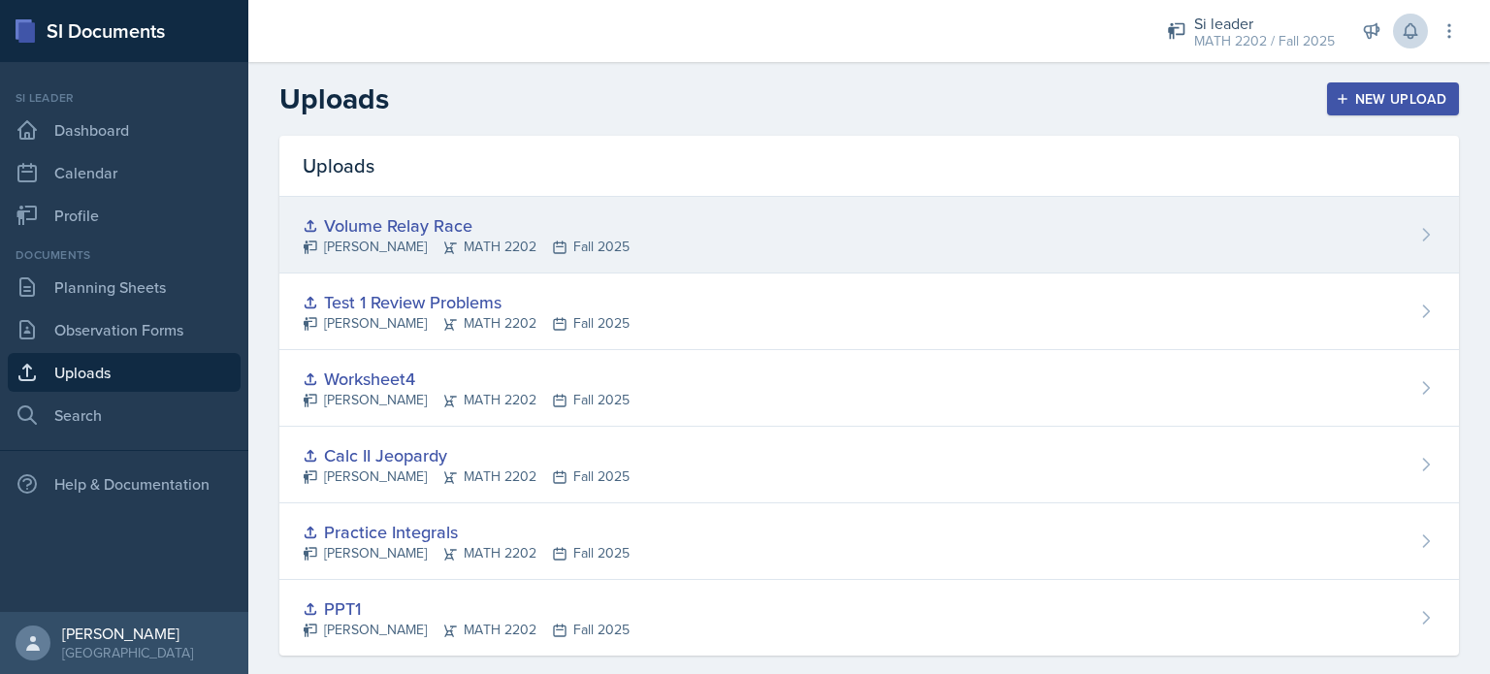
click at [418, 236] on div "Volume Relay Race" at bounding box center [466, 225] width 327 height 26
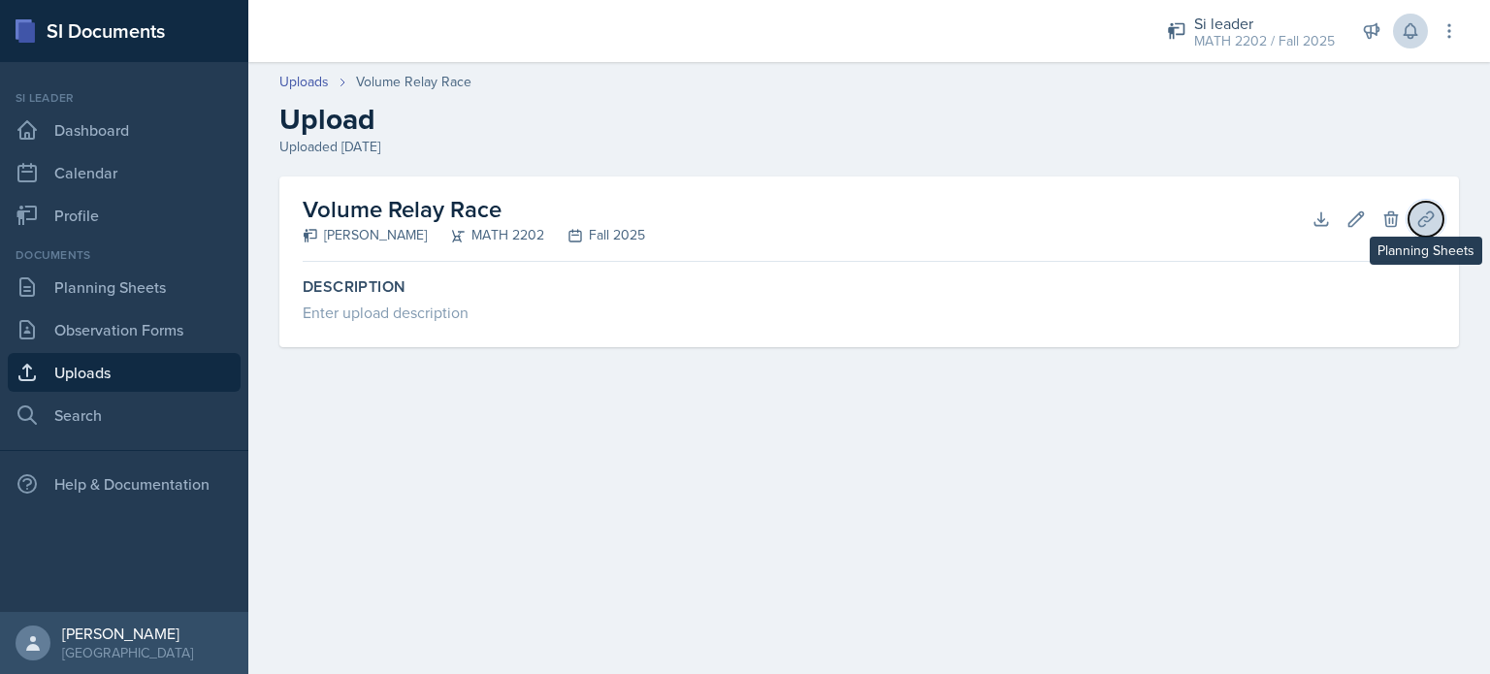
click at [1428, 211] on icon at bounding box center [1425, 218] width 15 height 15
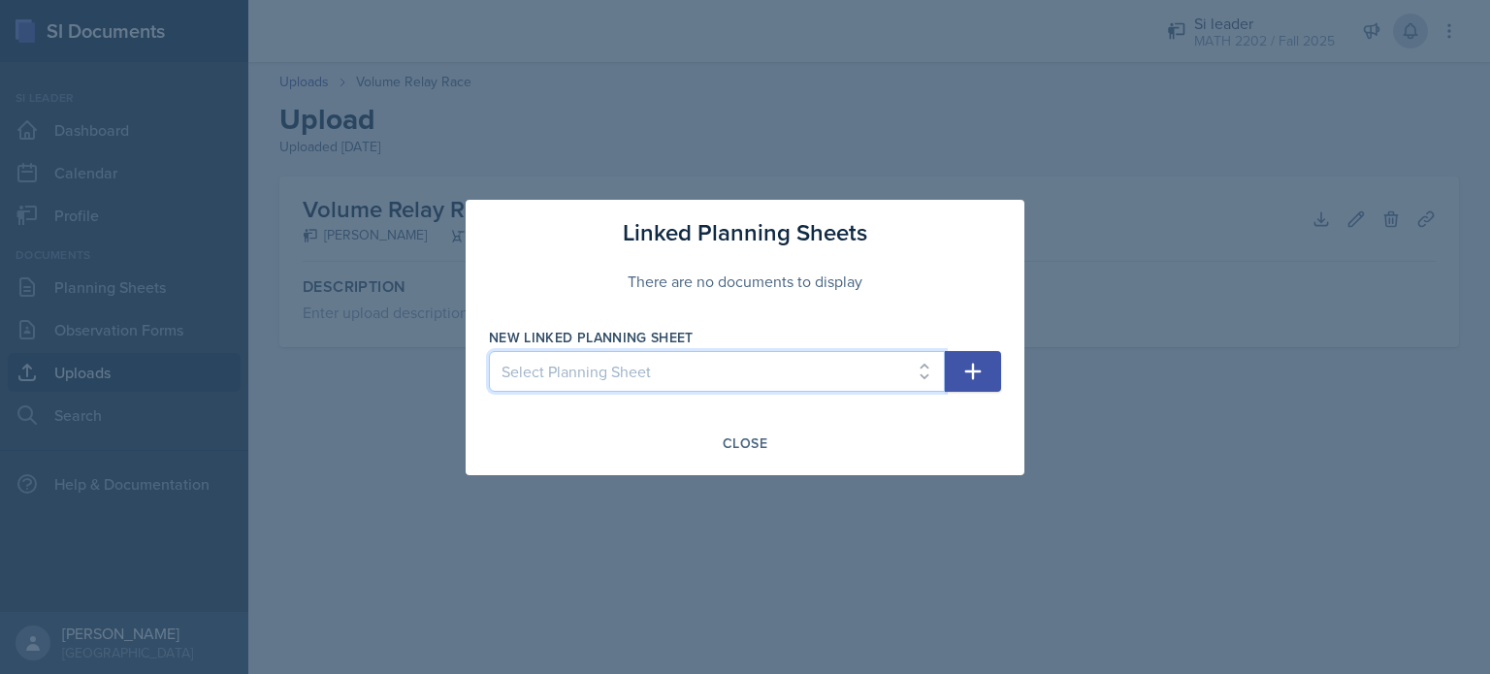
click at [726, 376] on select "Select Planning Sheet [DATE] [DATE] [DATE] [DATE] [DATE] [DATE] [DATE] [DATE] […" at bounding box center [717, 371] width 456 height 41
select select "ab8225c4-1994-4a03-9c0e-f369090db48d"
click at [489, 351] on select "Select Planning Sheet [DATE] [DATE] [DATE] [DATE] [DATE] [DATE] [DATE] [DATE] […" at bounding box center [717, 371] width 456 height 41
click at [989, 368] on button "button" at bounding box center [973, 371] width 56 height 41
select select
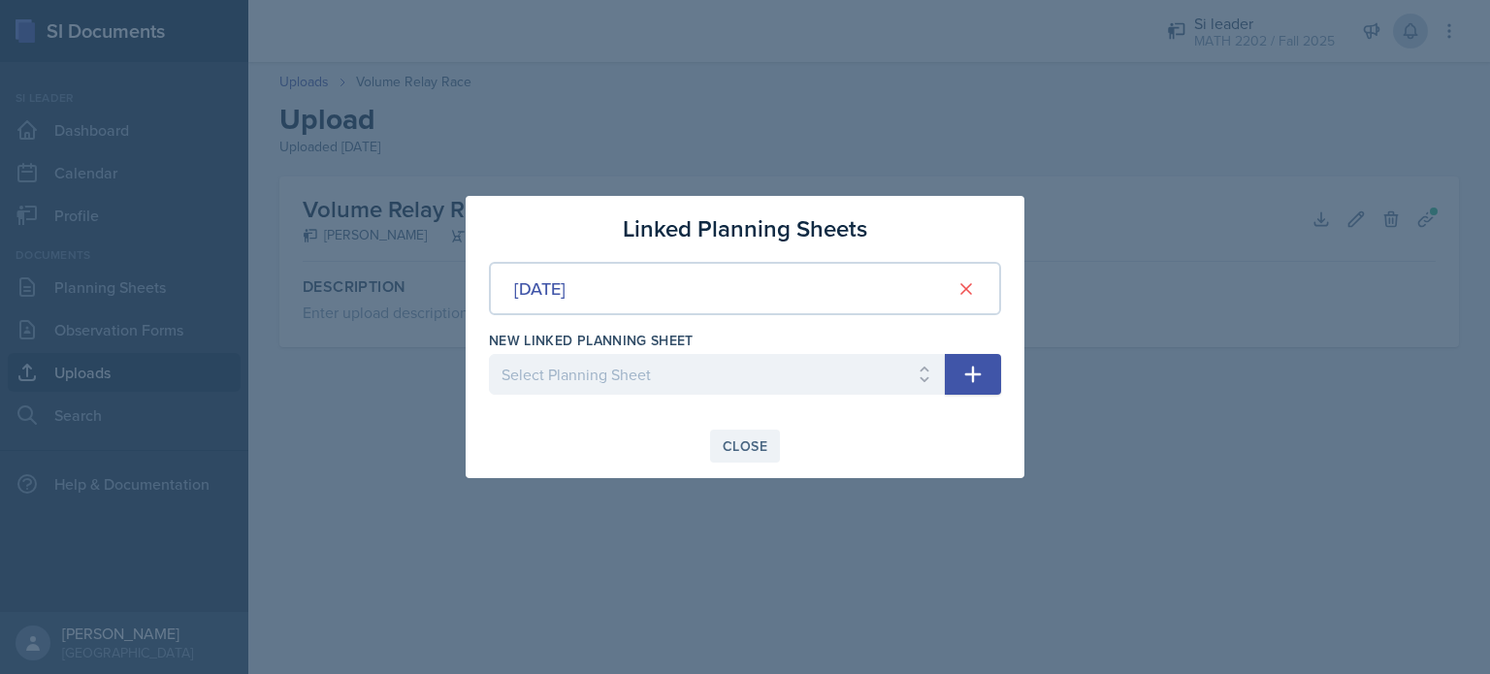
click at [763, 448] on div "Close" at bounding box center [745, 446] width 45 height 16
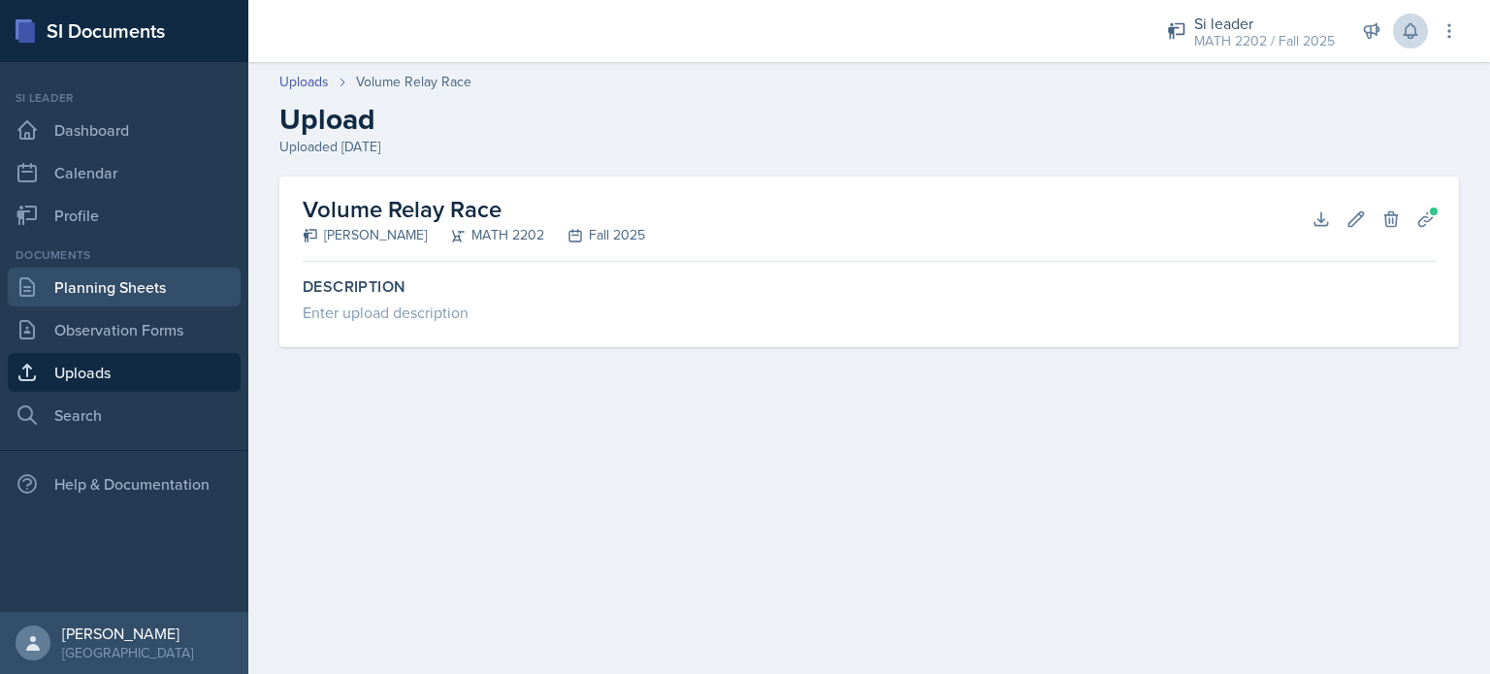
click at [87, 280] on link "Planning Sheets" at bounding box center [124, 287] width 233 height 39
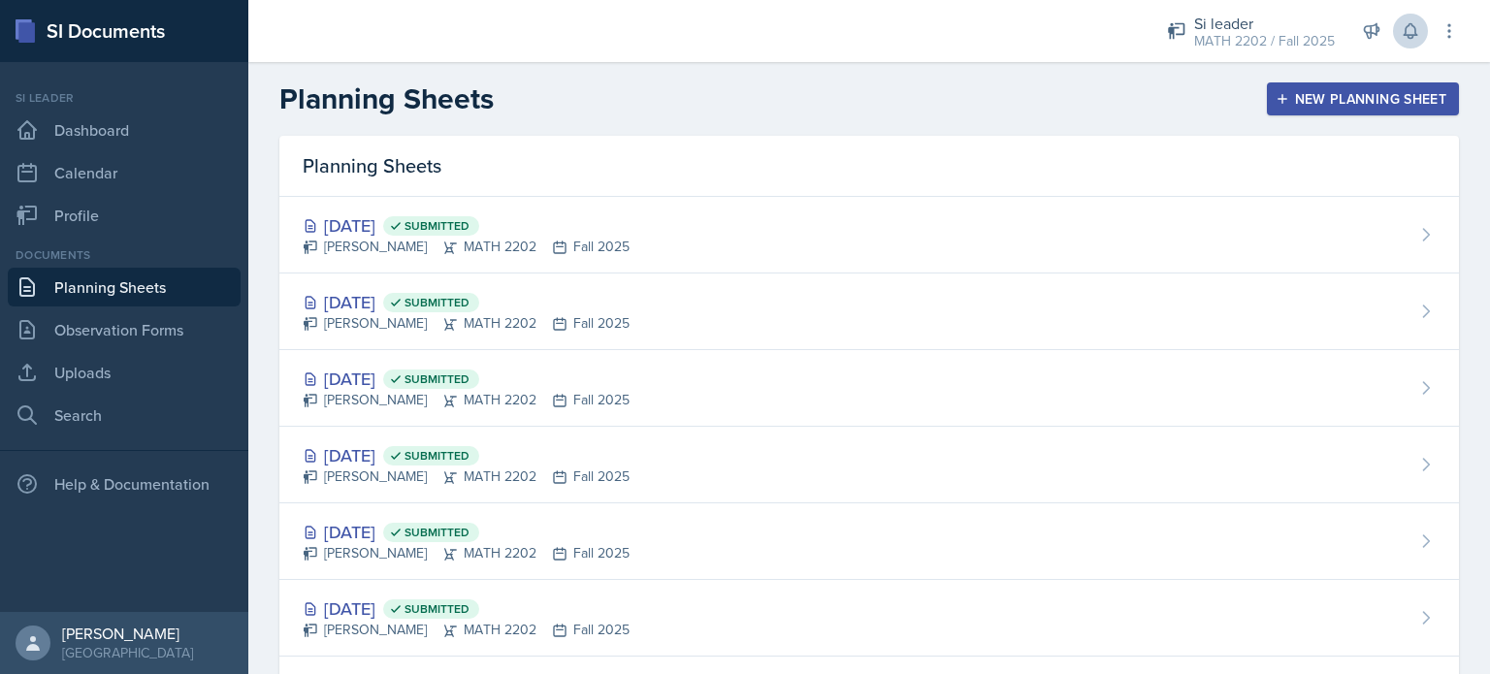
click at [1307, 94] on div "New Planning Sheet" at bounding box center [1362, 99] width 167 height 16
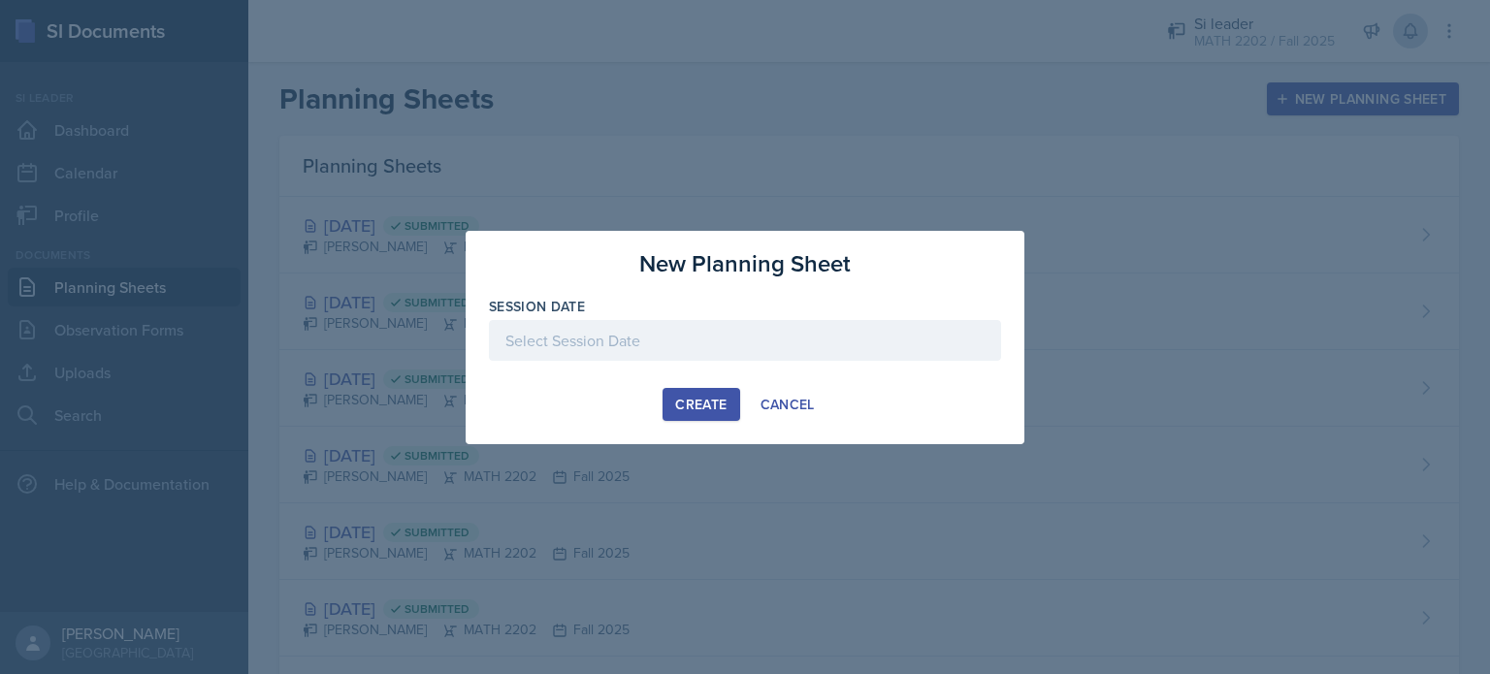
click at [675, 338] on div at bounding box center [745, 340] width 512 height 41
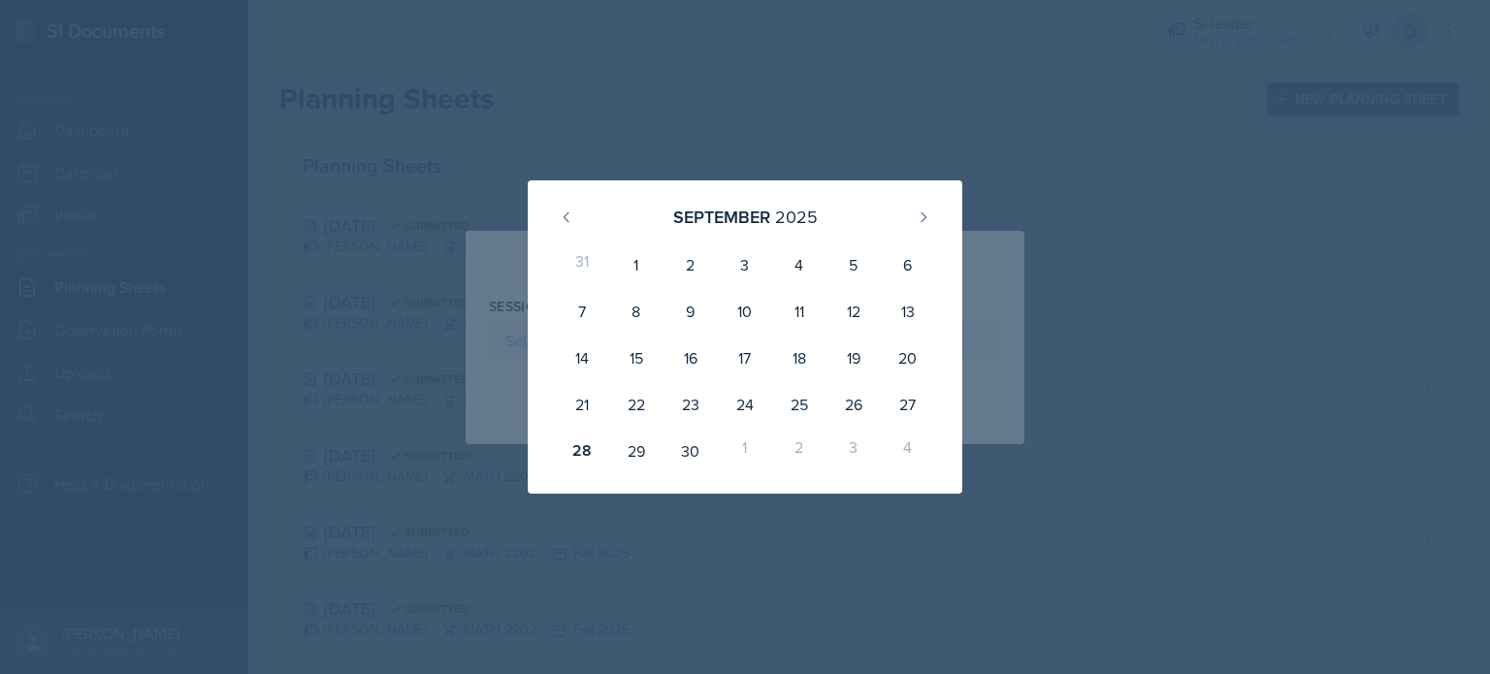
click at [746, 447] on div "1" at bounding box center [745, 451] width 54 height 47
click at [920, 215] on icon at bounding box center [924, 217] width 16 height 16
click at [930, 226] on button at bounding box center [923, 217] width 31 height 31
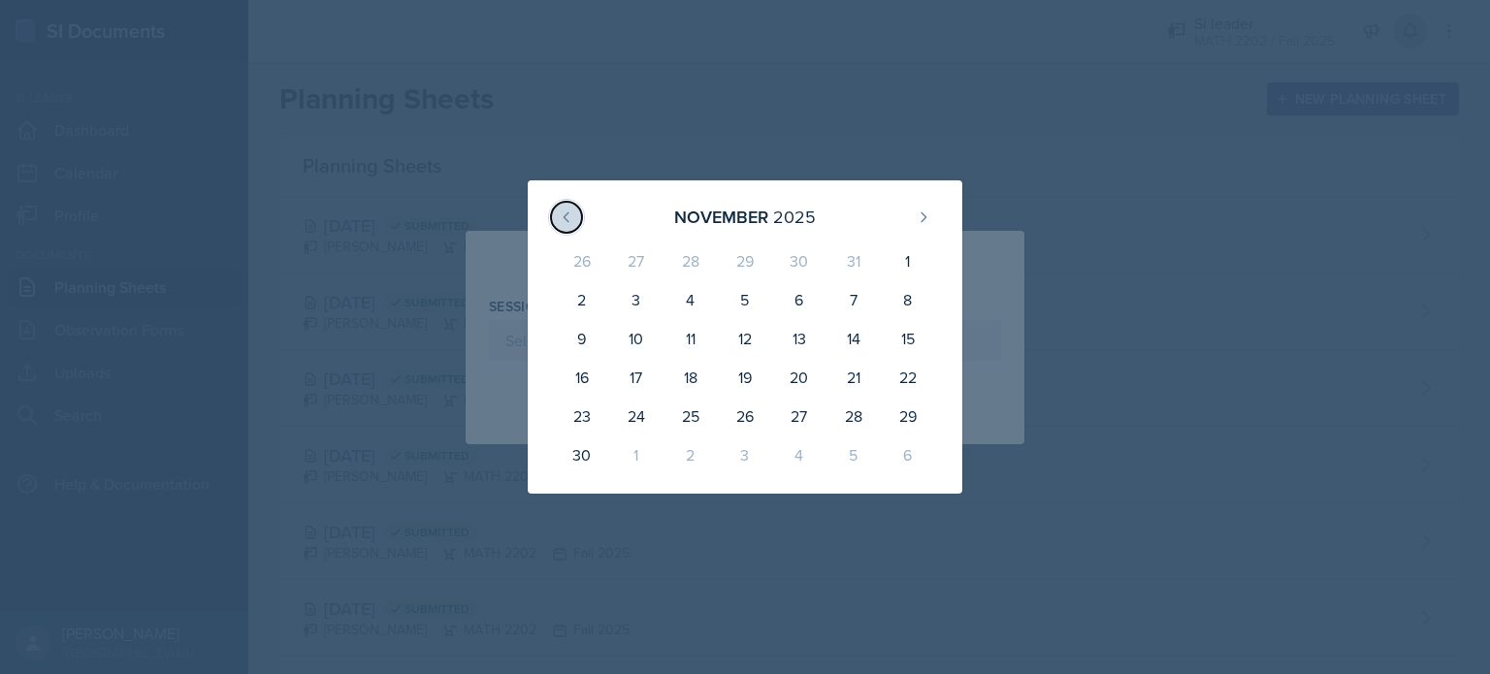
click at [569, 209] on icon at bounding box center [567, 217] width 16 height 16
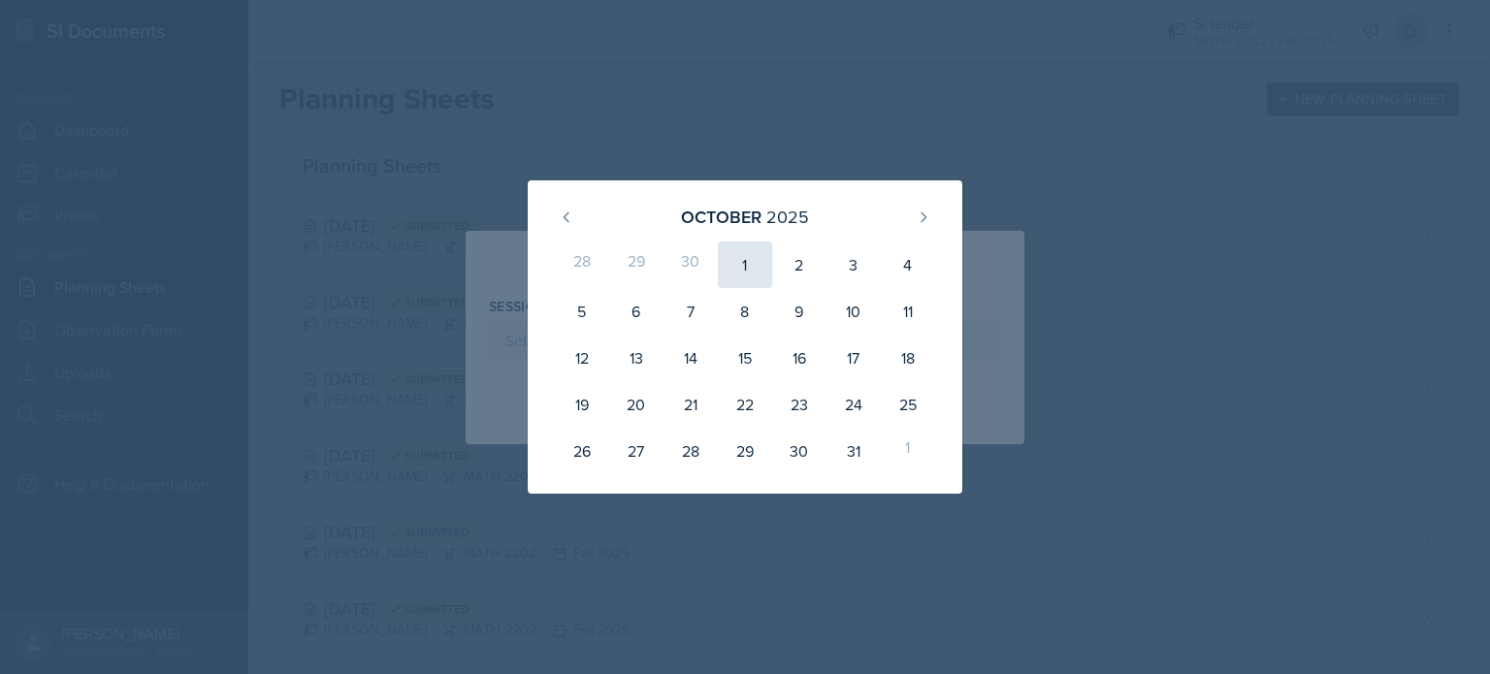
click at [756, 274] on div "1" at bounding box center [745, 264] width 54 height 47
type input "[DATE]"
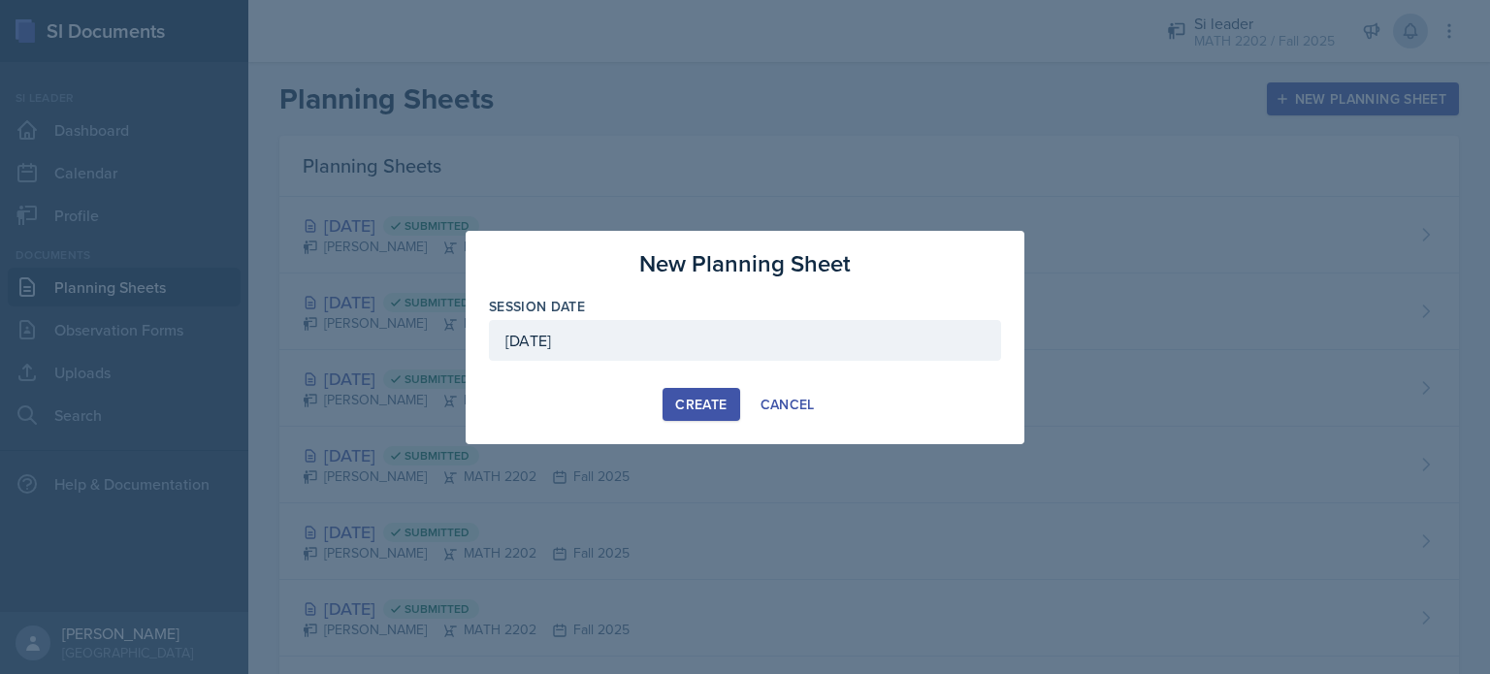
click at [713, 397] on div "Create" at bounding box center [700, 405] width 51 height 16
